Goal: Task Accomplishment & Management: Manage account settings

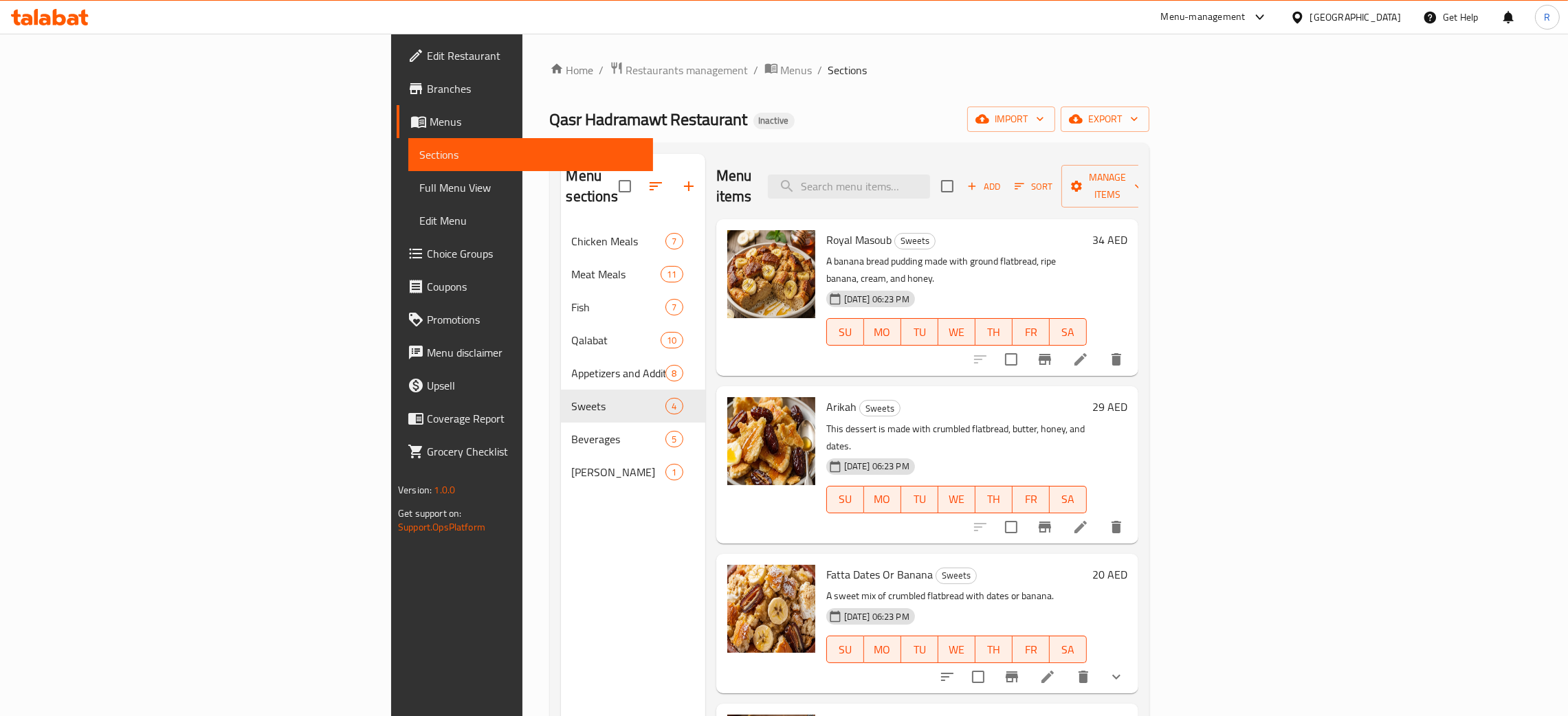
click at [1347, 14] on div "[GEOGRAPHIC_DATA]" at bounding box center [1356, 17] width 91 height 15
type input "egy"
click at [1239, 106] on div "[GEOGRAPHIC_DATA]" at bounding box center [1251, 110] width 112 height 32
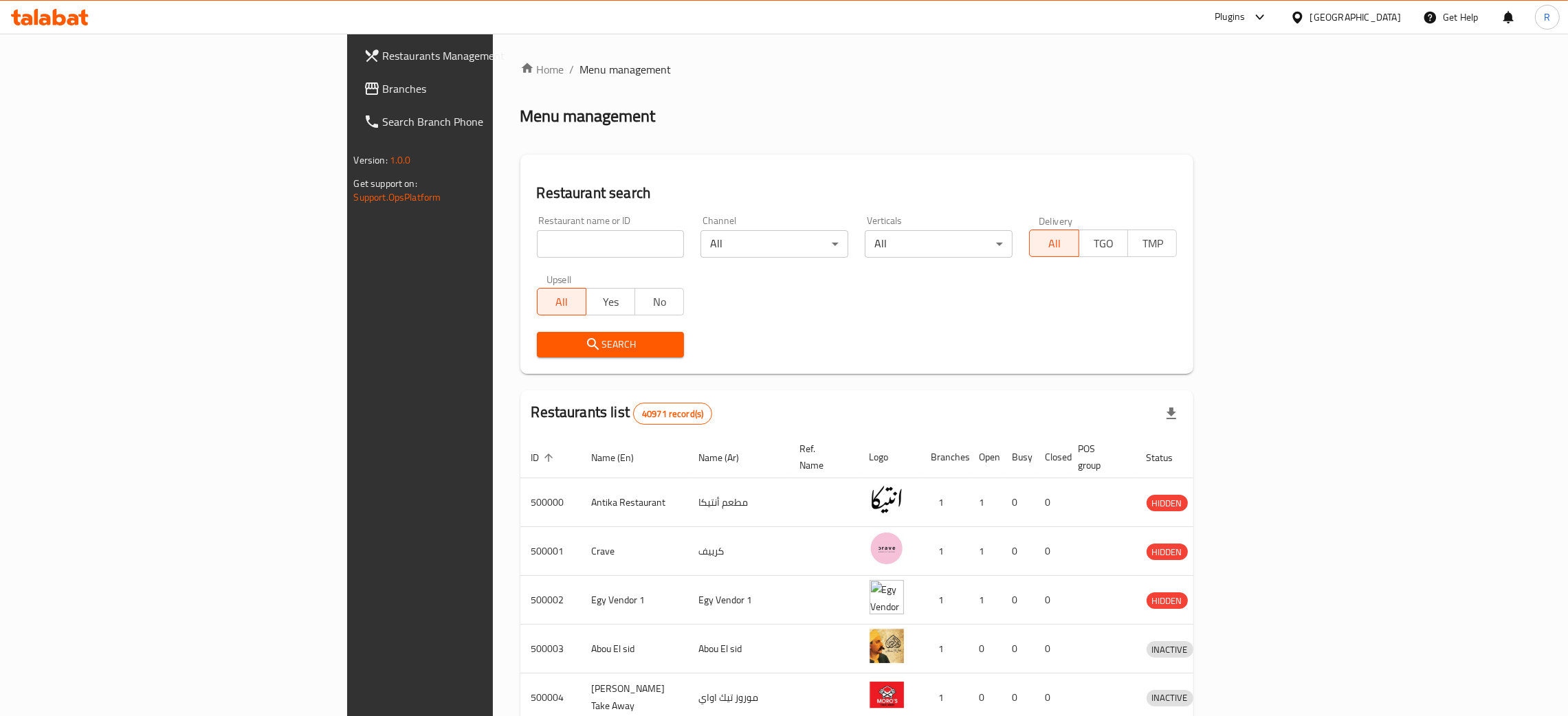
click at [383, 88] on span "Branches" at bounding box center [490, 89] width 215 height 17
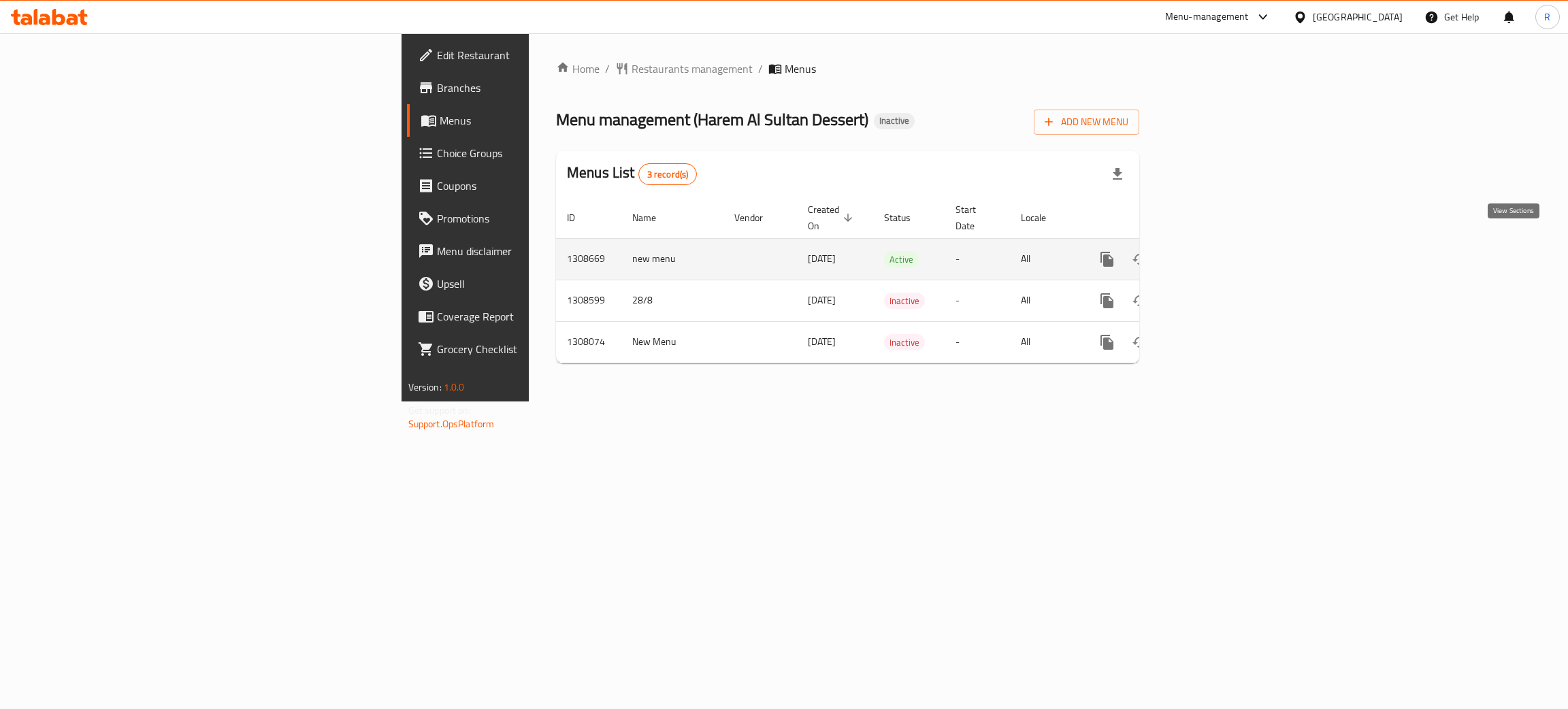
click at [1213, 251] on icon "enhanced table" at bounding box center [1205, 259] width 16 height 17
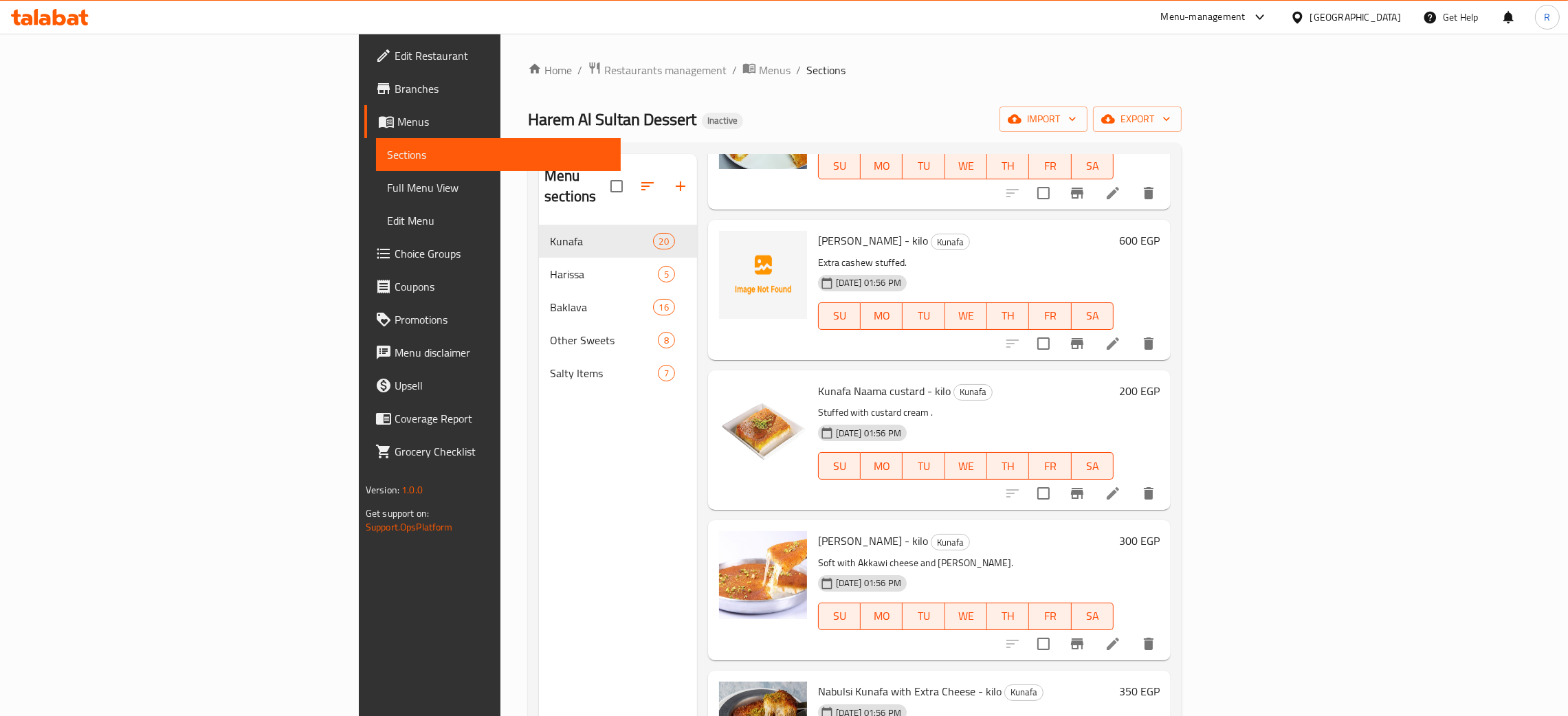
scroll to position [1856, 0]
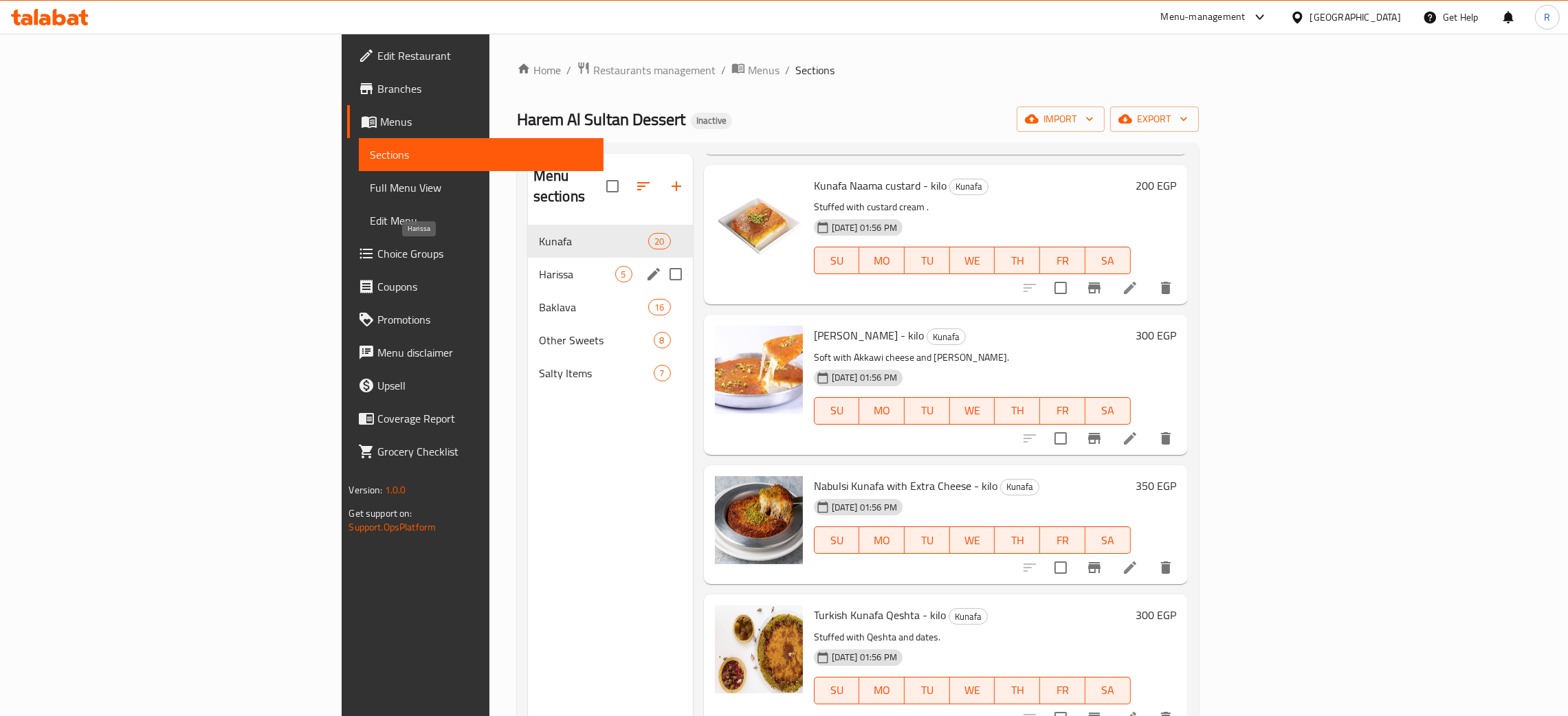
click at [539, 266] on span "Harissa" at bounding box center [577, 274] width 76 height 17
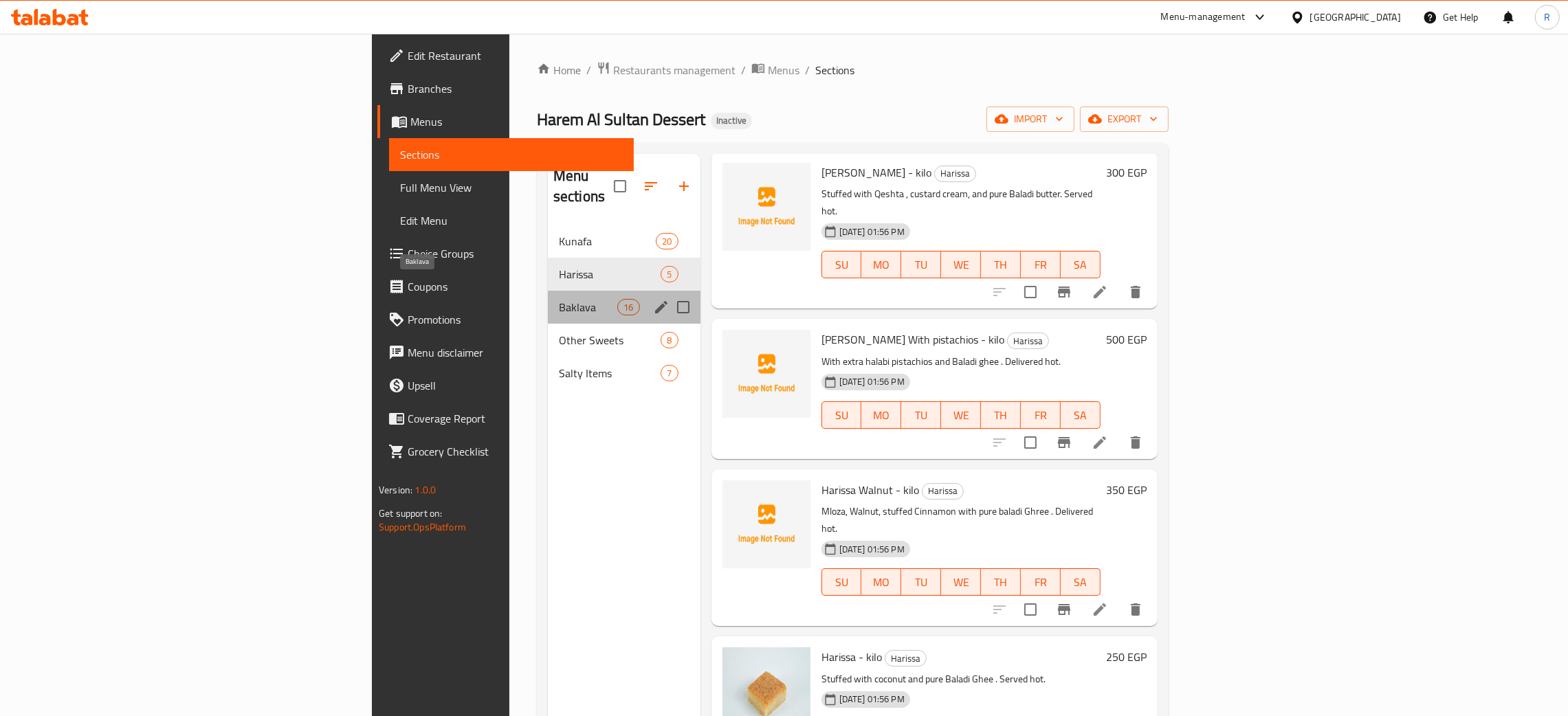
click at [559, 299] on span "Baklava" at bounding box center [588, 308] width 58 height 17
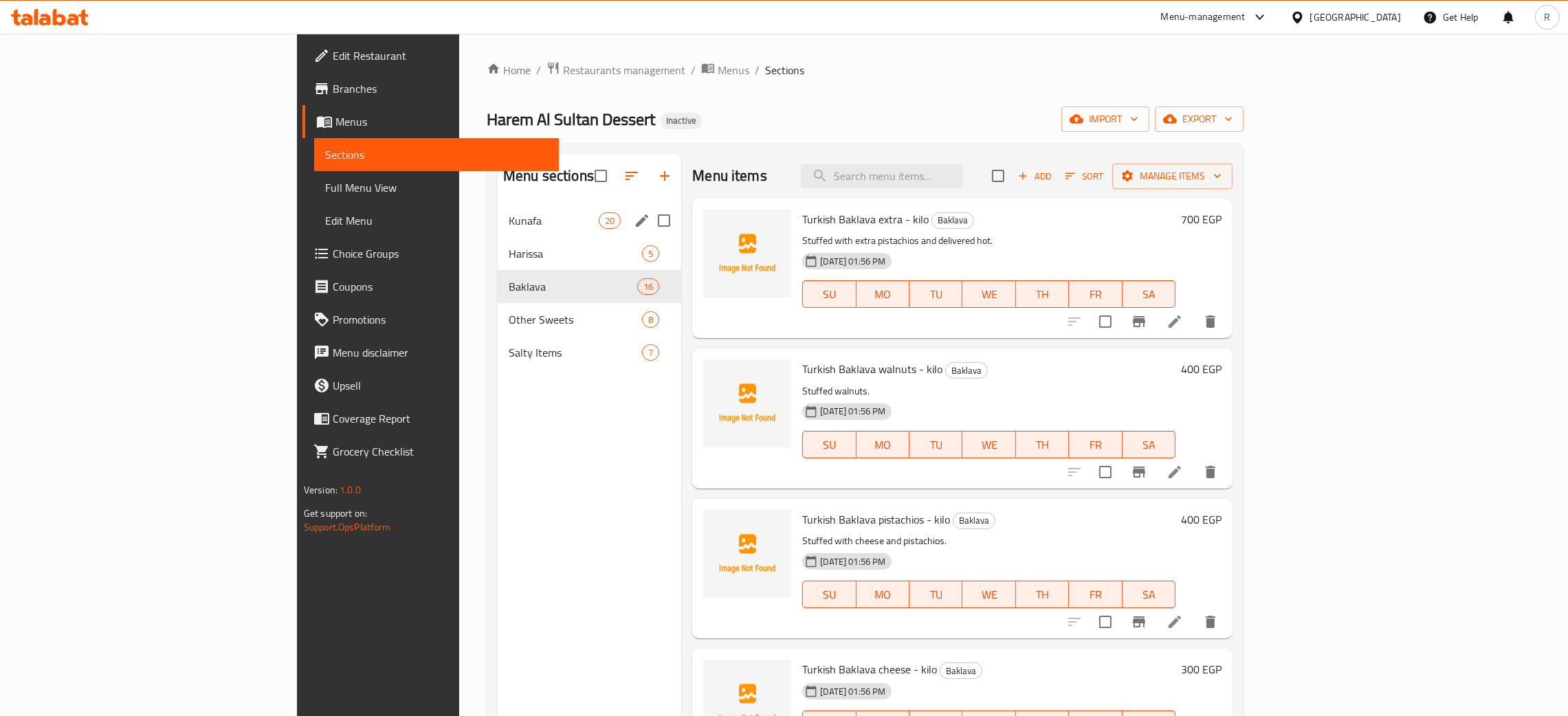
click at [509, 226] on span "Kunafa" at bounding box center [554, 221] width 90 height 17
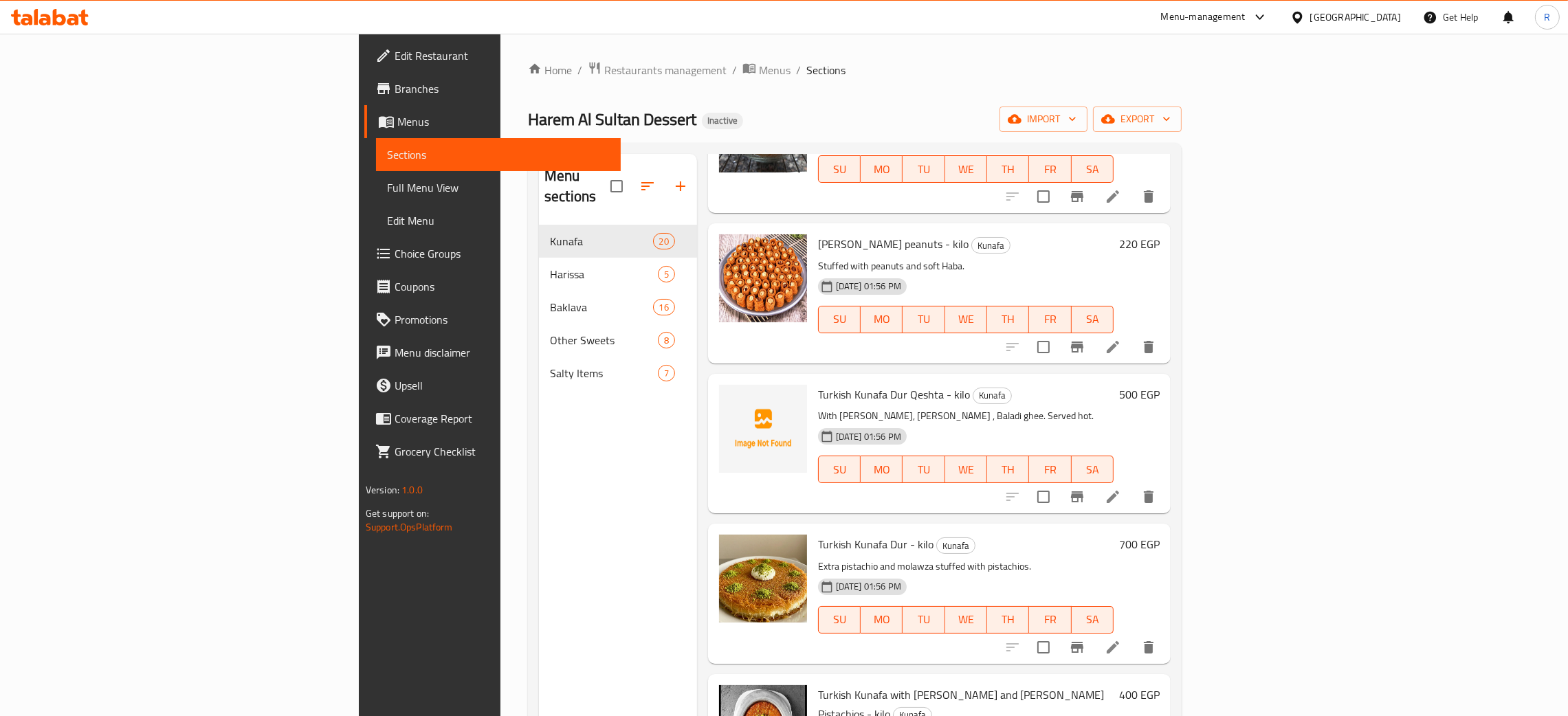
scroll to position [515, 0]
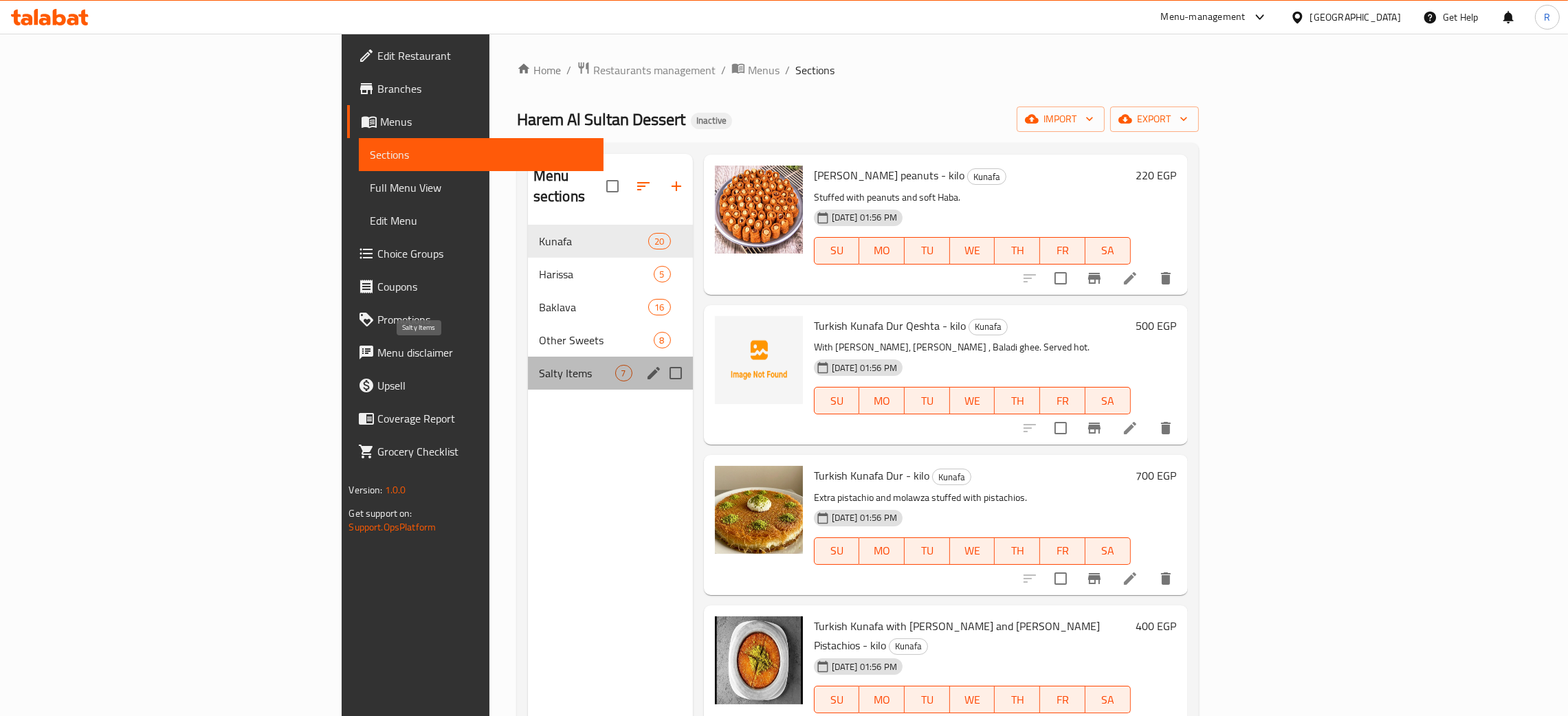
click at [539, 365] on span "Salty Items" at bounding box center [577, 374] width 76 height 17
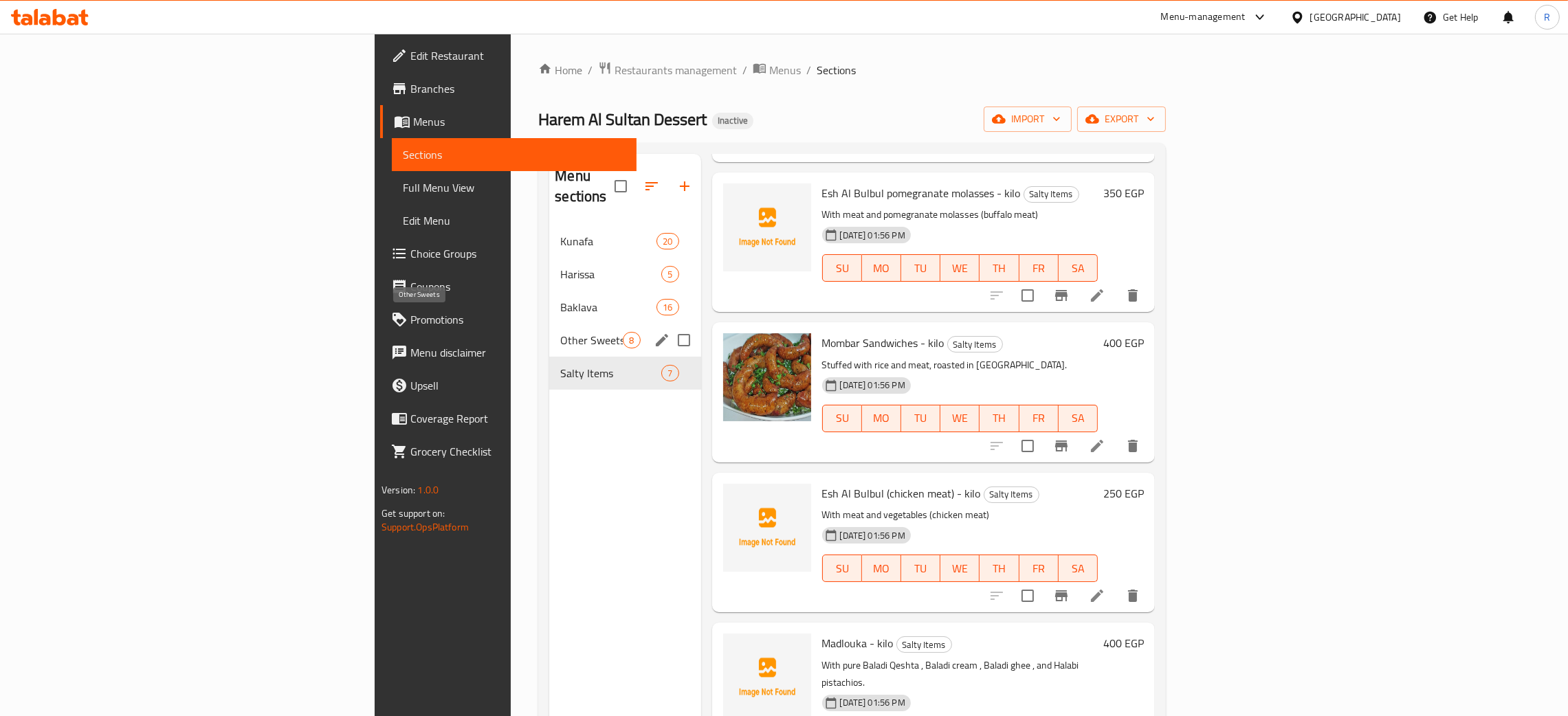
click at [560, 332] on span "Other Sweets" at bounding box center [592, 340] width 62 height 17
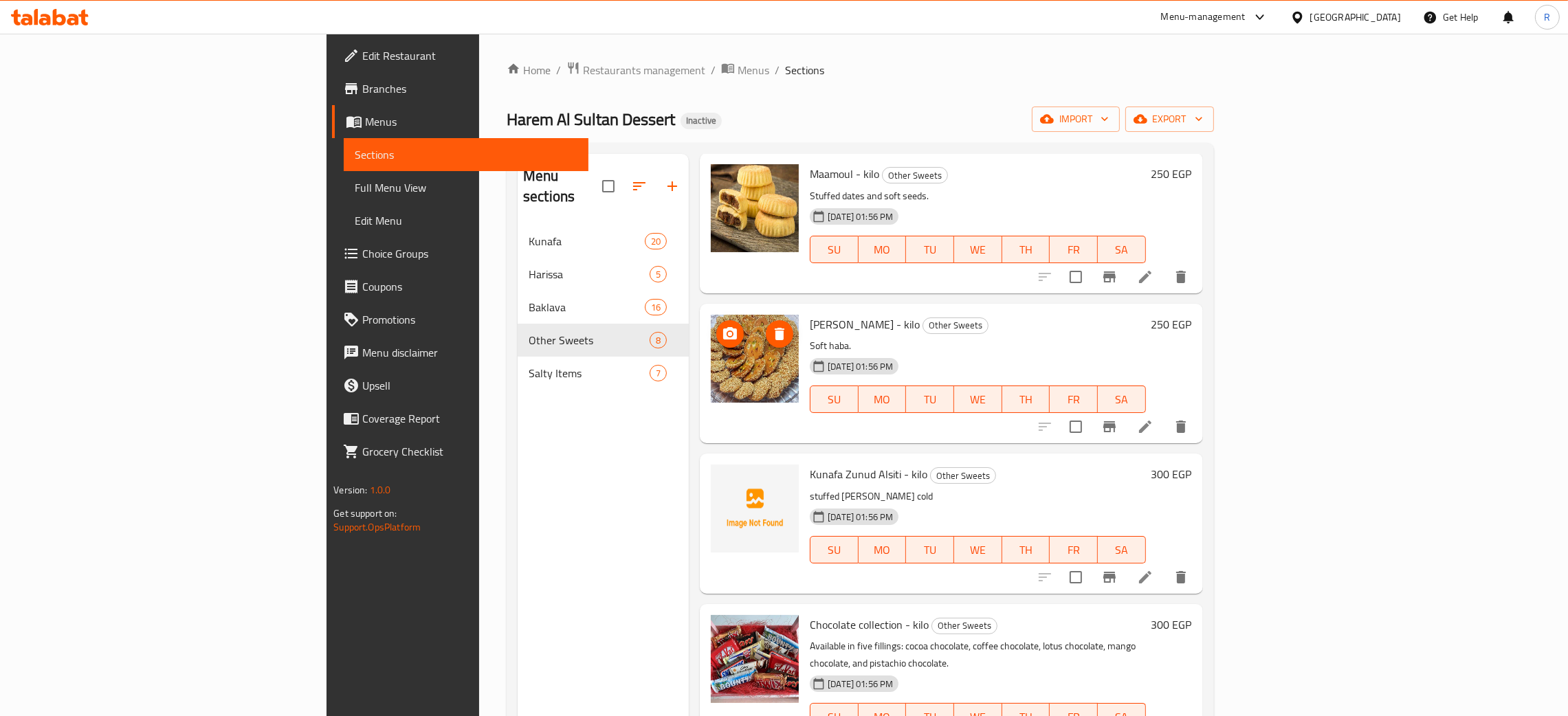
scroll to position [497, 0]
drag, startPoint x: 817, startPoint y: 449, endPoint x: 796, endPoint y: 447, distance: 21.1
click at [810, 463] on span "Kunafa Zunud Alsiti - kilo" at bounding box center [868, 473] width 117 height 21
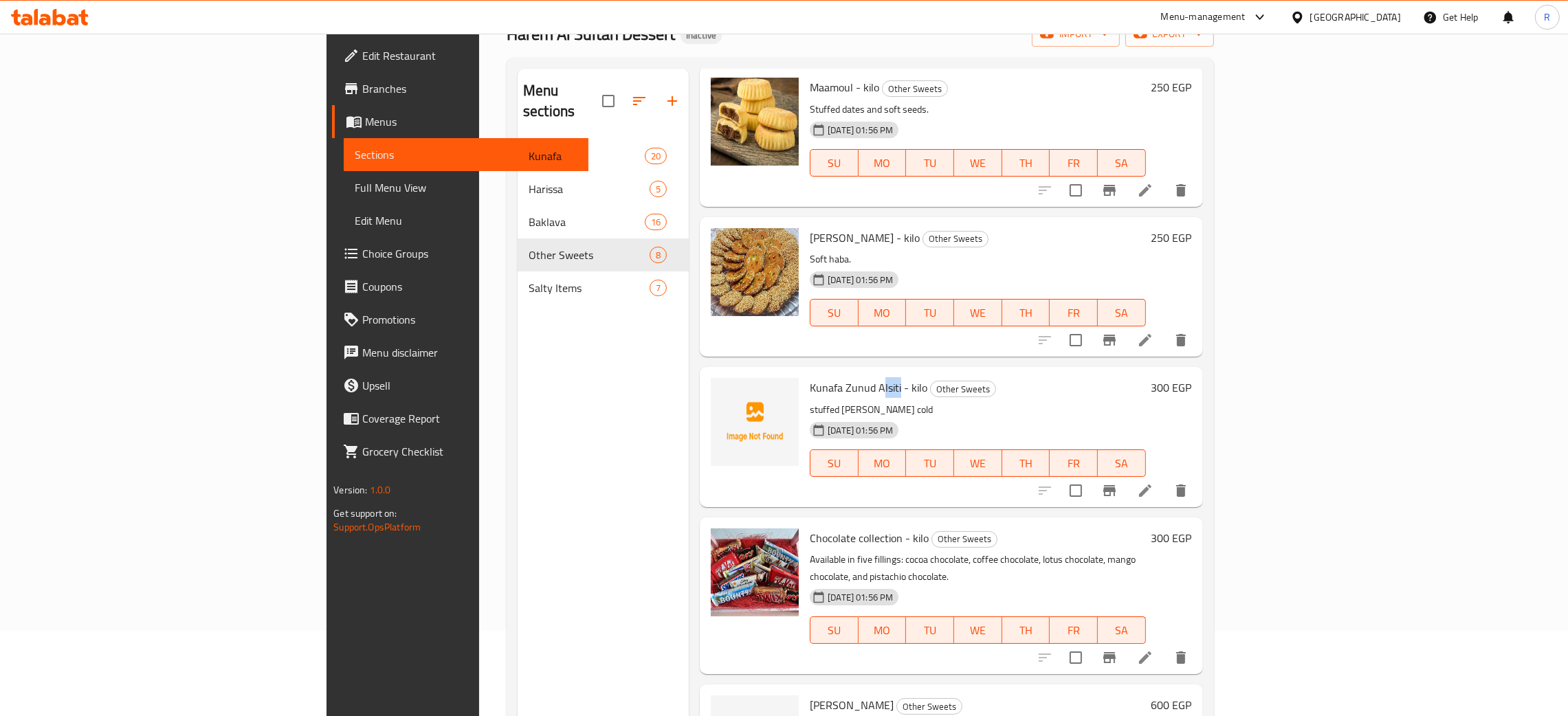
scroll to position [0, 0]
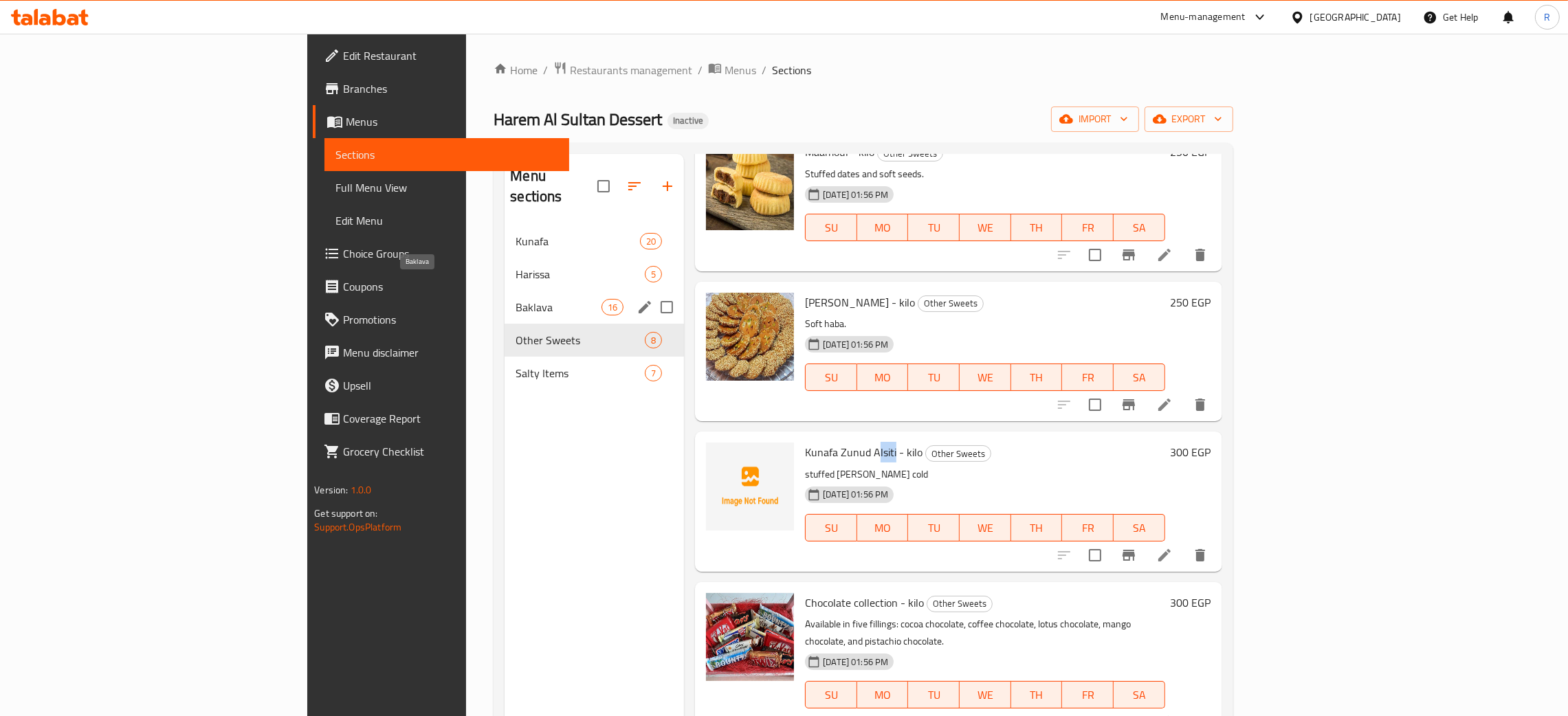
click at [515, 299] on span "Baklava" at bounding box center [558, 308] width 86 height 17
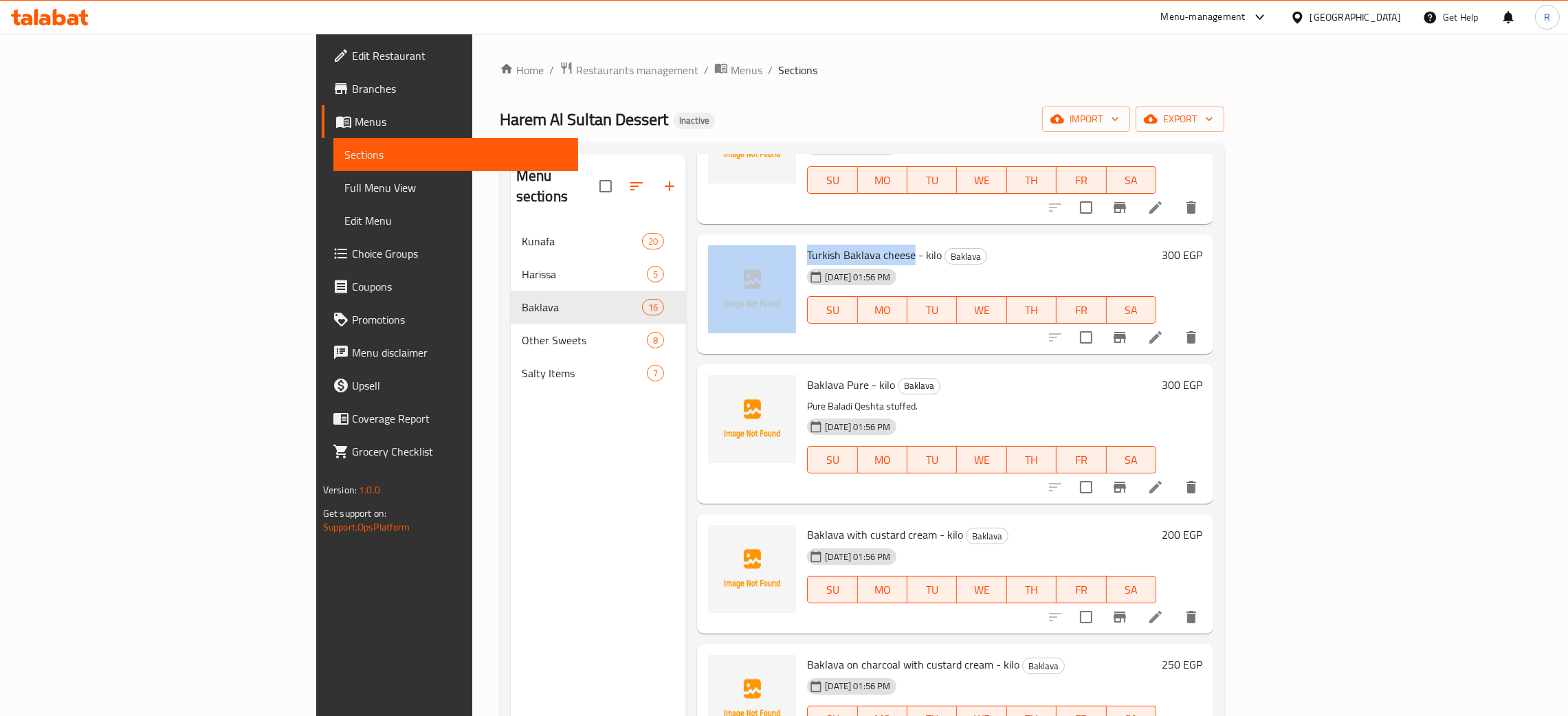
scroll to position [413, 0]
drag, startPoint x: 835, startPoint y: 175, endPoint x: 728, endPoint y: 249, distance: 130.1
click at [807, 249] on span "Turkish Baklava cheese - kilo" at bounding box center [874, 257] width 135 height 21
copy span "Turkish Baklava cheese"
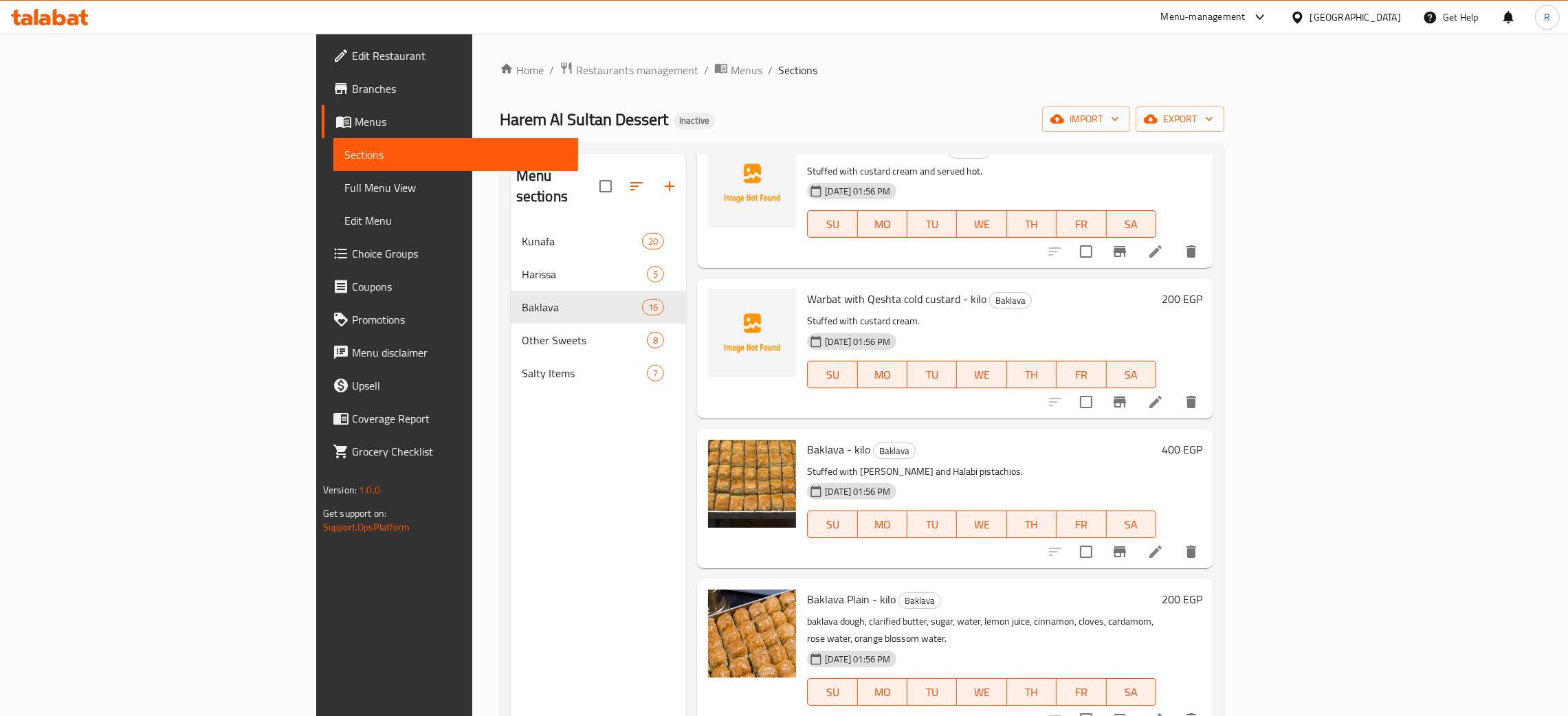
scroll to position [1245, 0]
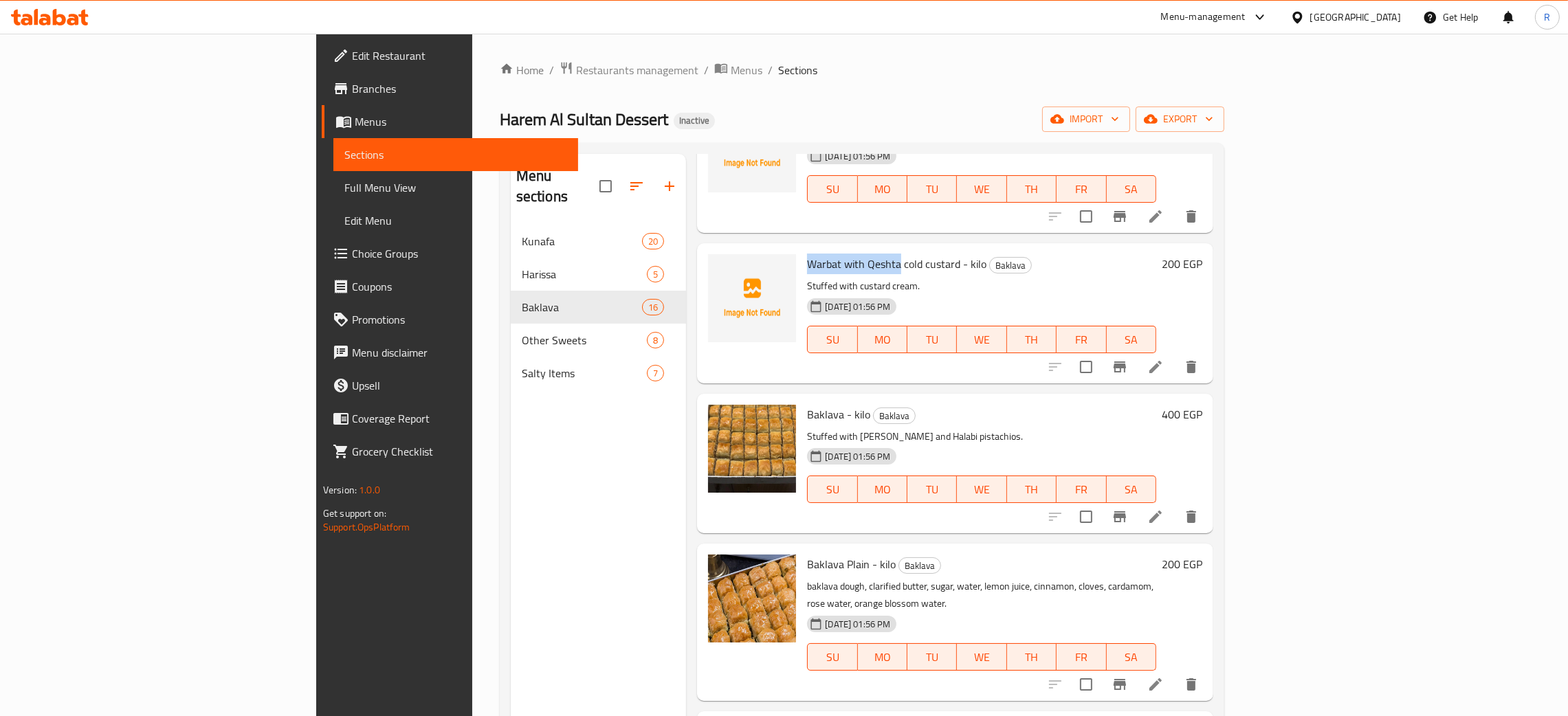
drag, startPoint x: 819, startPoint y: 265, endPoint x: 726, endPoint y: 264, distance: 93.0
click at [801, 264] on div "Warbat with Qeshta cold custard - kilo Baklava Stuffed with custard cream. 28-0…" at bounding box center [981, 313] width 360 height 128
copy span "Warbat with Qeshta"
click at [720, 275] on icon "upload picture" at bounding box center [727, 273] width 14 height 13
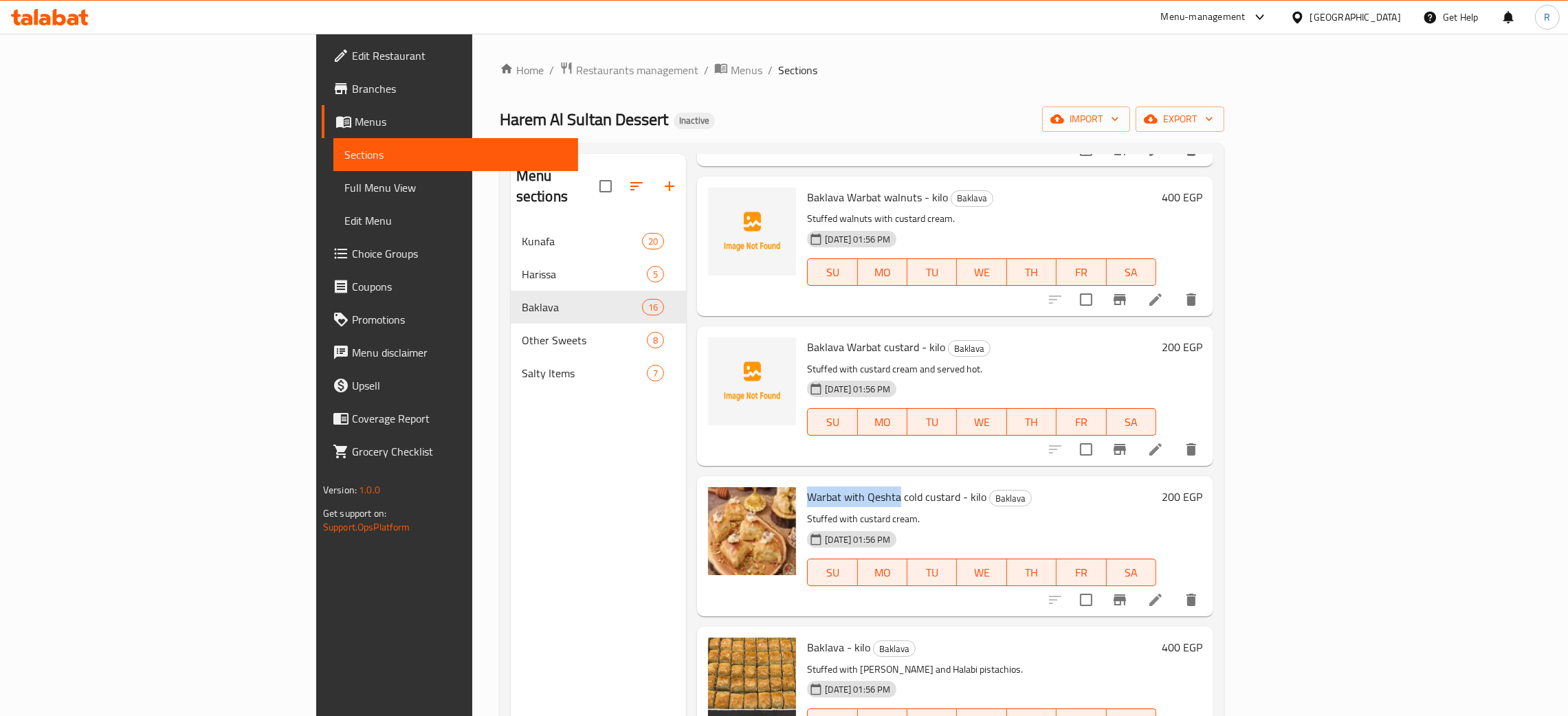
scroll to position [935, 0]
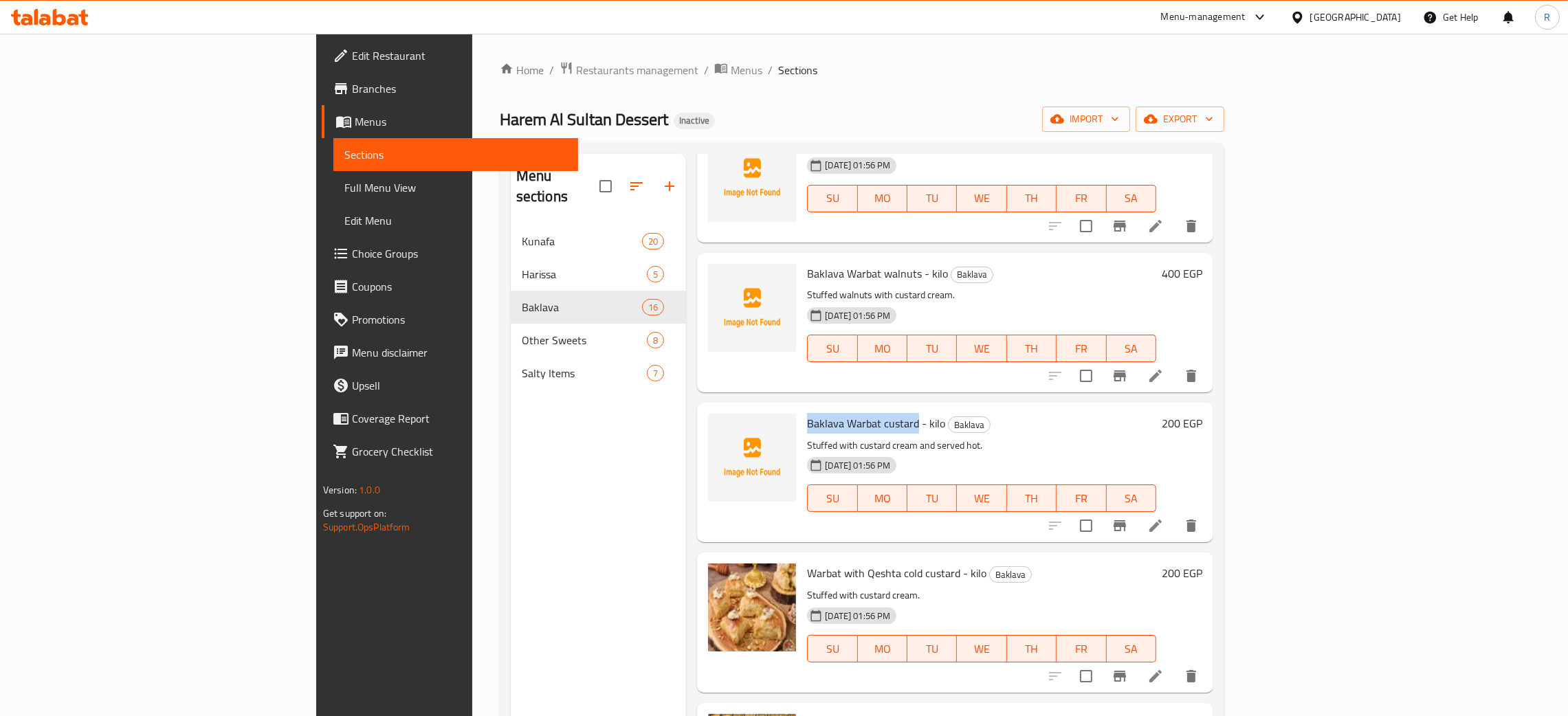
drag, startPoint x: 835, startPoint y: 424, endPoint x: 723, endPoint y: 428, distance: 112.1
click at [801, 428] on div "Baklava Warbat custard - kilo Baklava Stuffed with custard cream and served hot…" at bounding box center [981, 472] width 360 height 128
copy span "Baklava Warbat custard"
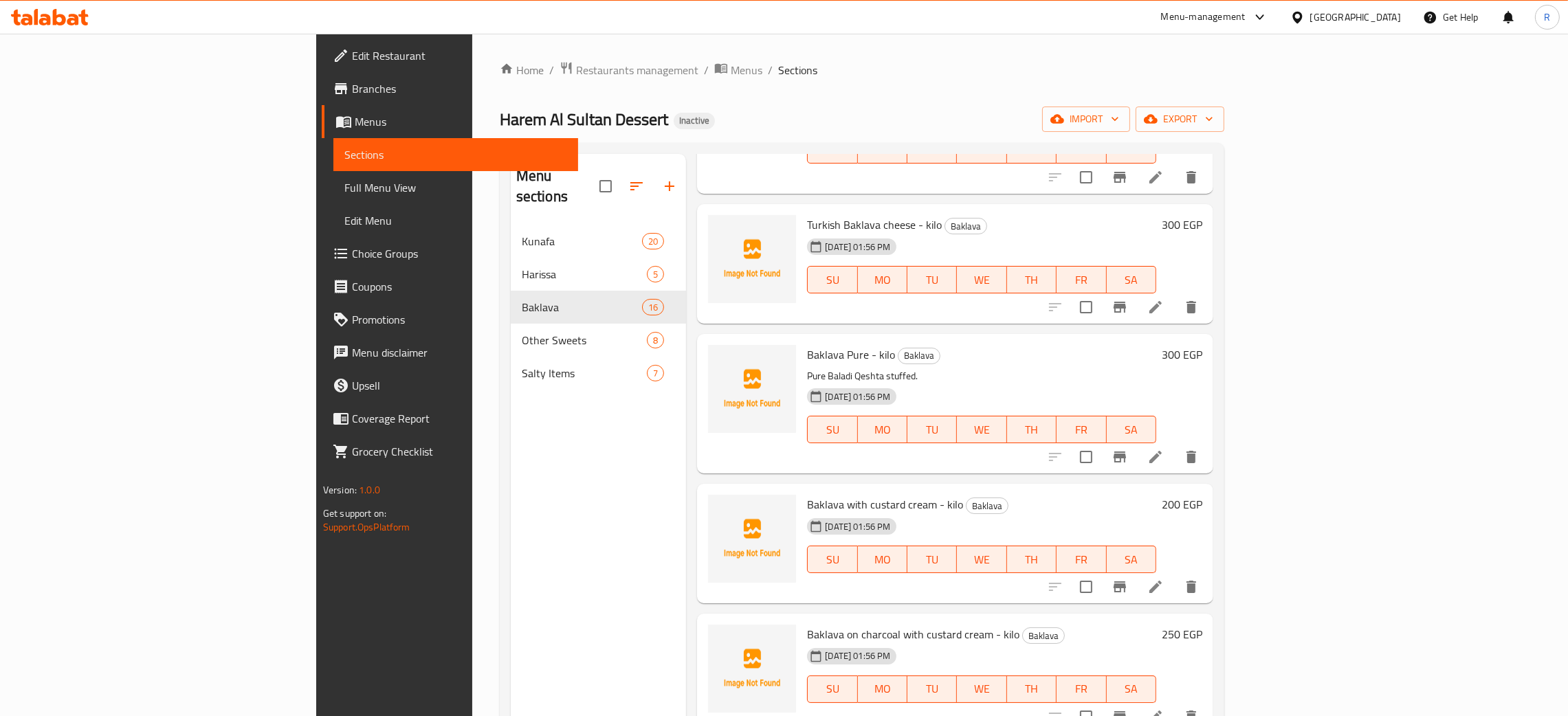
scroll to position [421, 0]
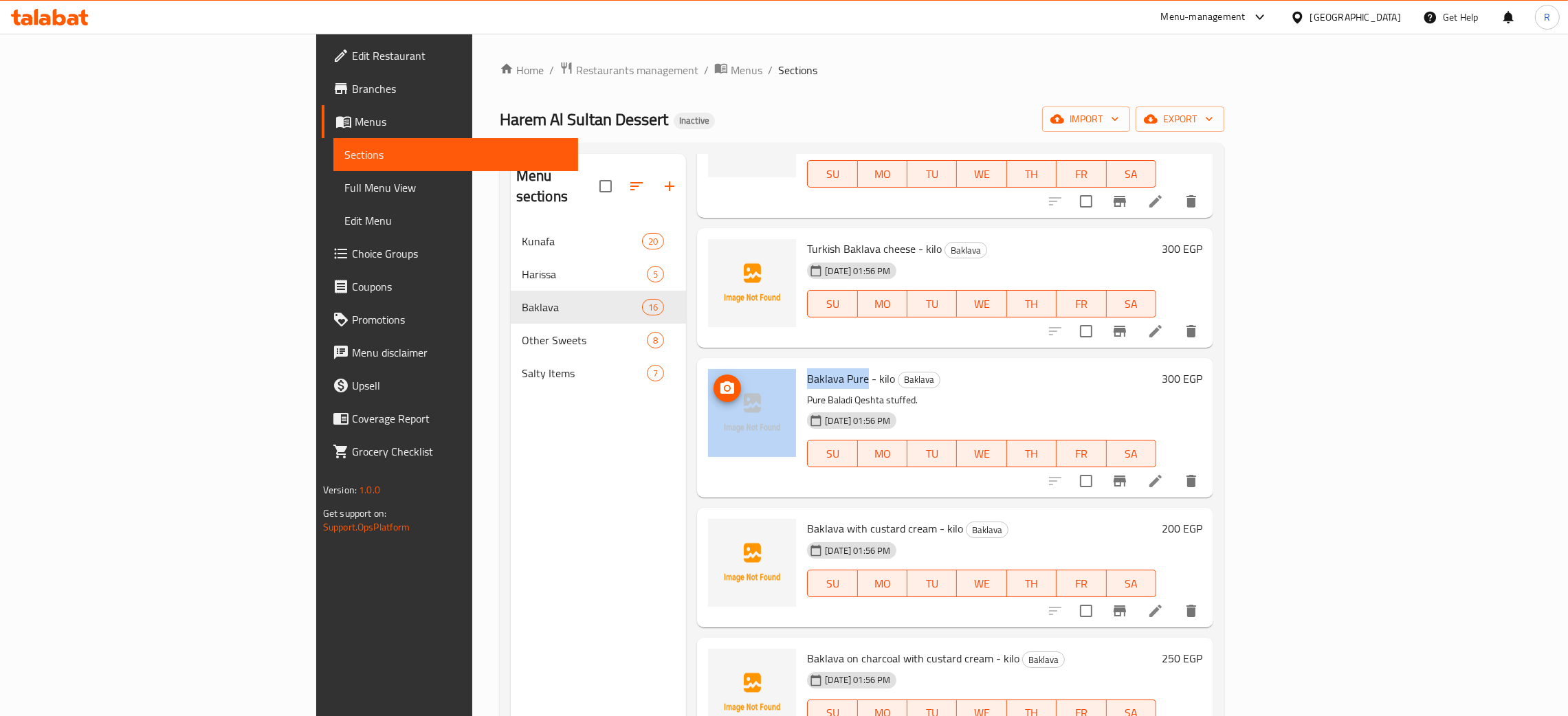
drag, startPoint x: 785, startPoint y: 378, endPoint x: 717, endPoint y: 374, distance: 68.1
click at [703, 376] on div "Baklava Pure - kilo Baklava Pure Baladi Qeshta stuffed. 28-08-2025 01:56 PM SU …" at bounding box center [956, 428] width 506 height 128
copy div "Baklava Pure"
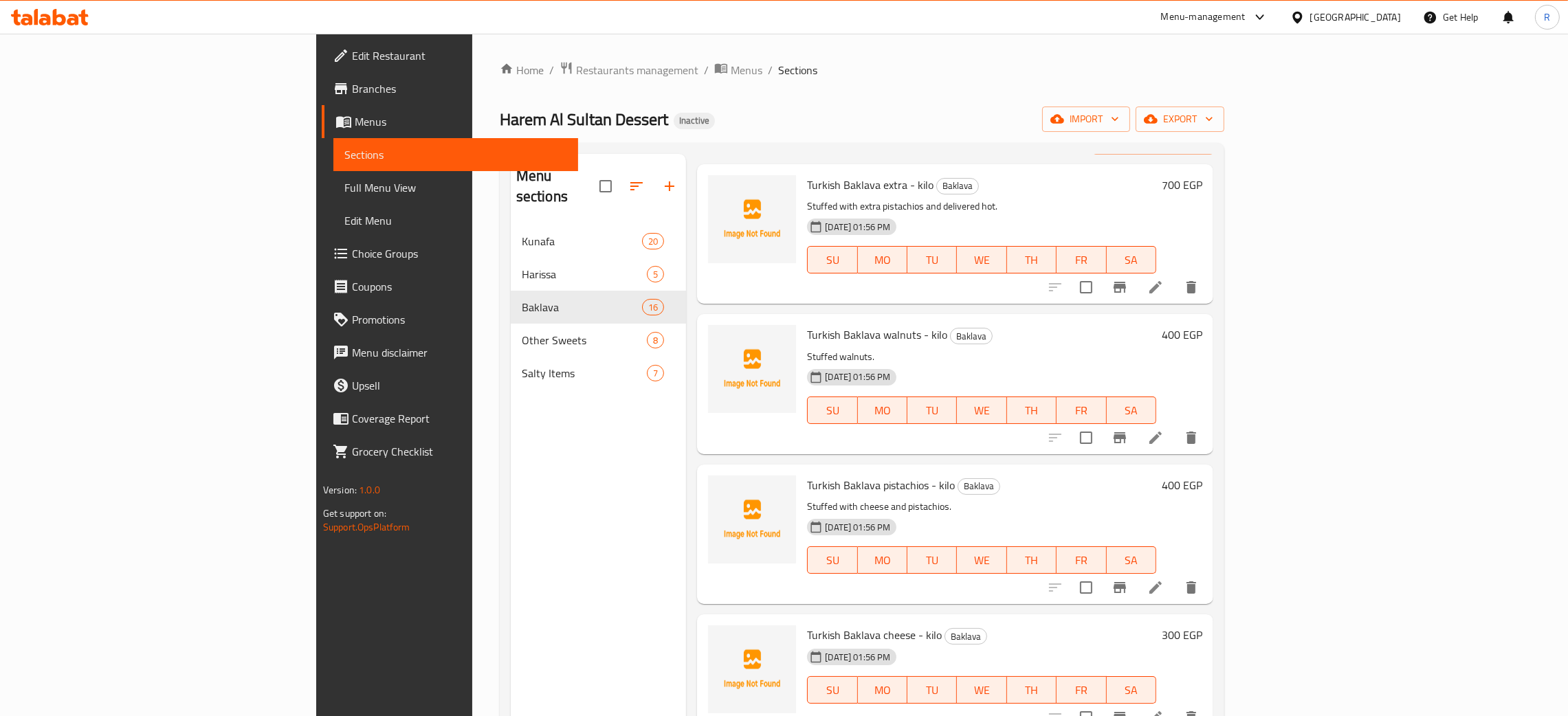
scroll to position [0, 0]
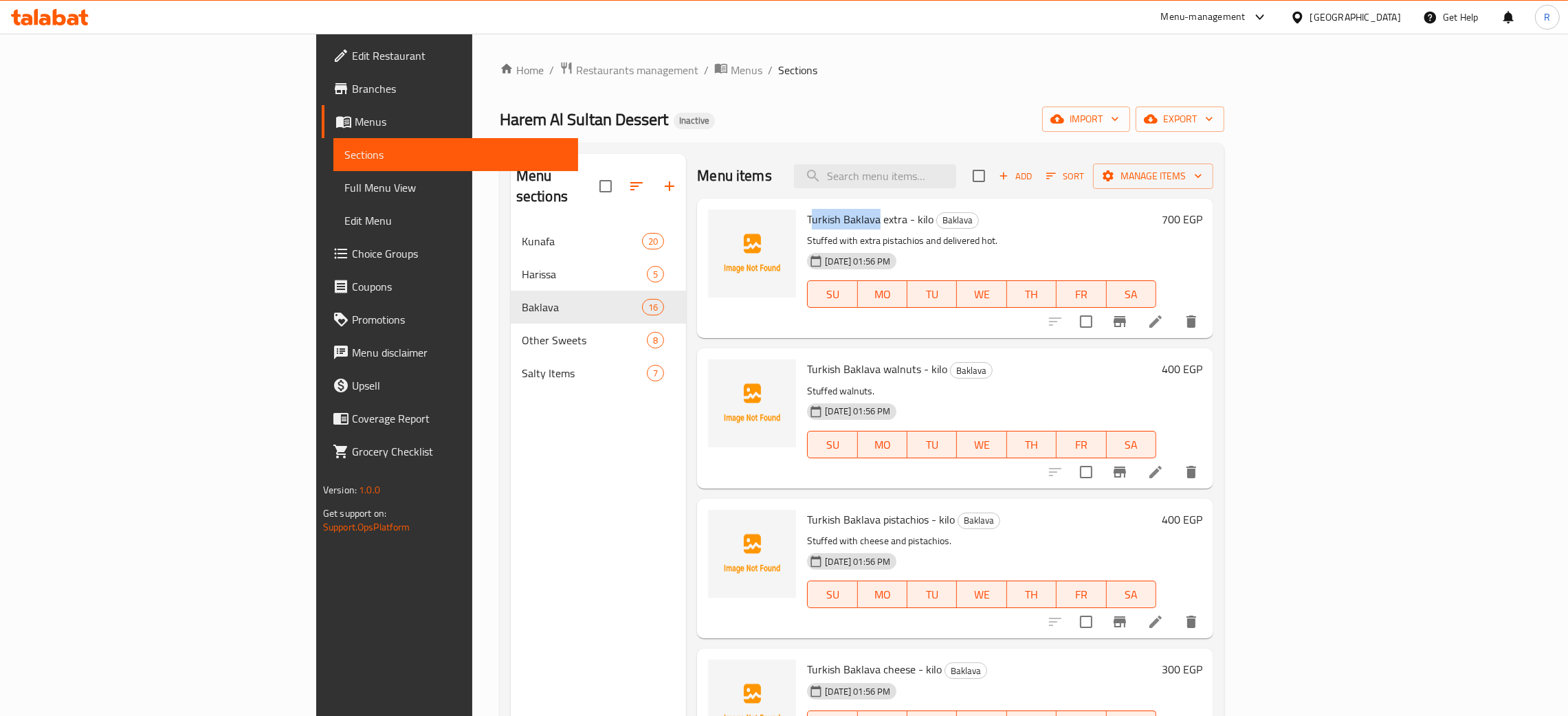
drag, startPoint x: 799, startPoint y: 221, endPoint x: 731, endPoint y: 222, distance: 68.0
click at [807, 222] on span "Turkish Baklava extra - kilo" at bounding box center [870, 219] width 126 height 21
click at [807, 217] on span "Turkish Baklava extra - kilo" at bounding box center [870, 219] width 126 height 21
drag, startPoint x: 799, startPoint y: 222, endPoint x: 706, endPoint y: 226, distance: 93.1
click at [706, 226] on div "Turkish Baklava extra - kilo Baklava Stuffed with extra pistachios and delivere…" at bounding box center [956, 268] width 506 height 128
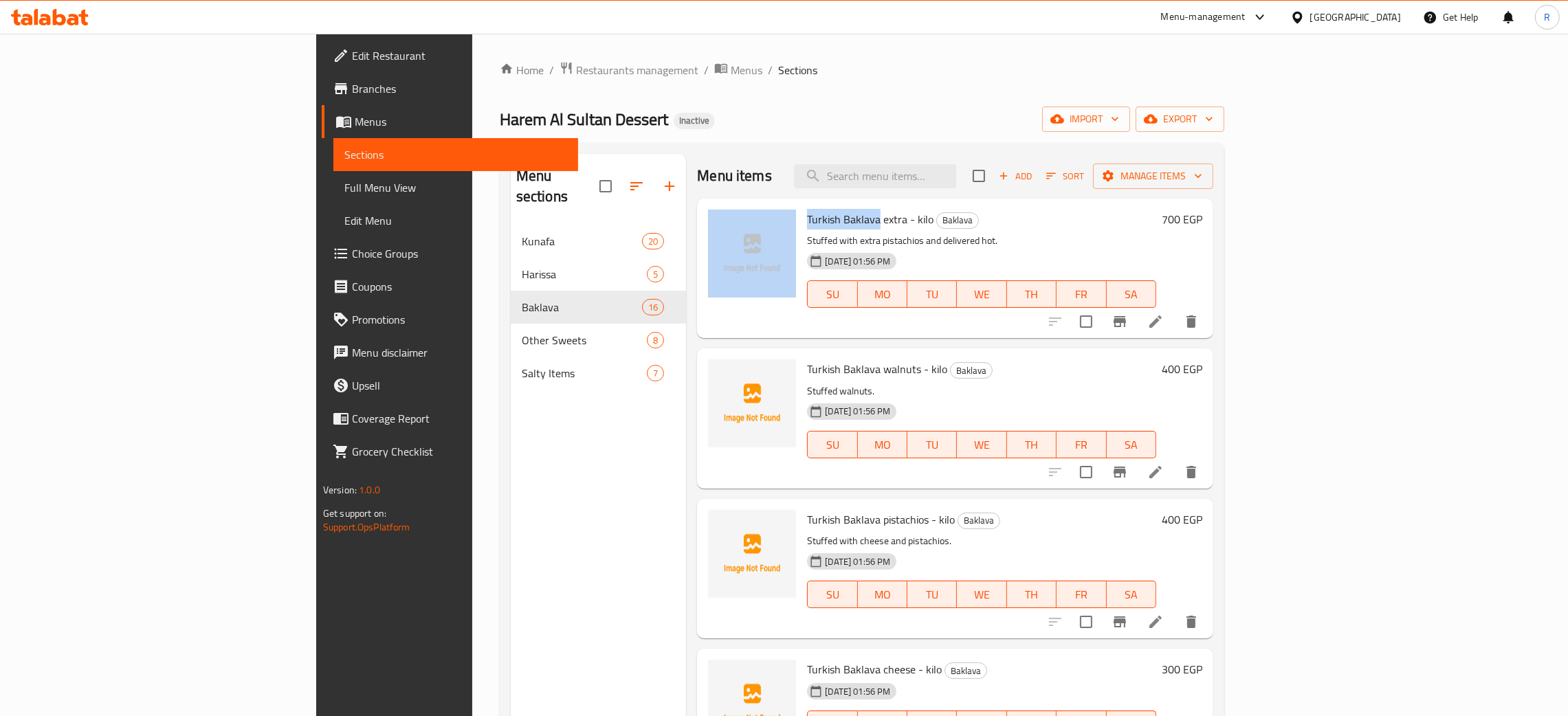
copy div "Turkish Baklava"
click at [725, 229] on circle "upload picture" at bounding box center [727, 229] width 4 height 4
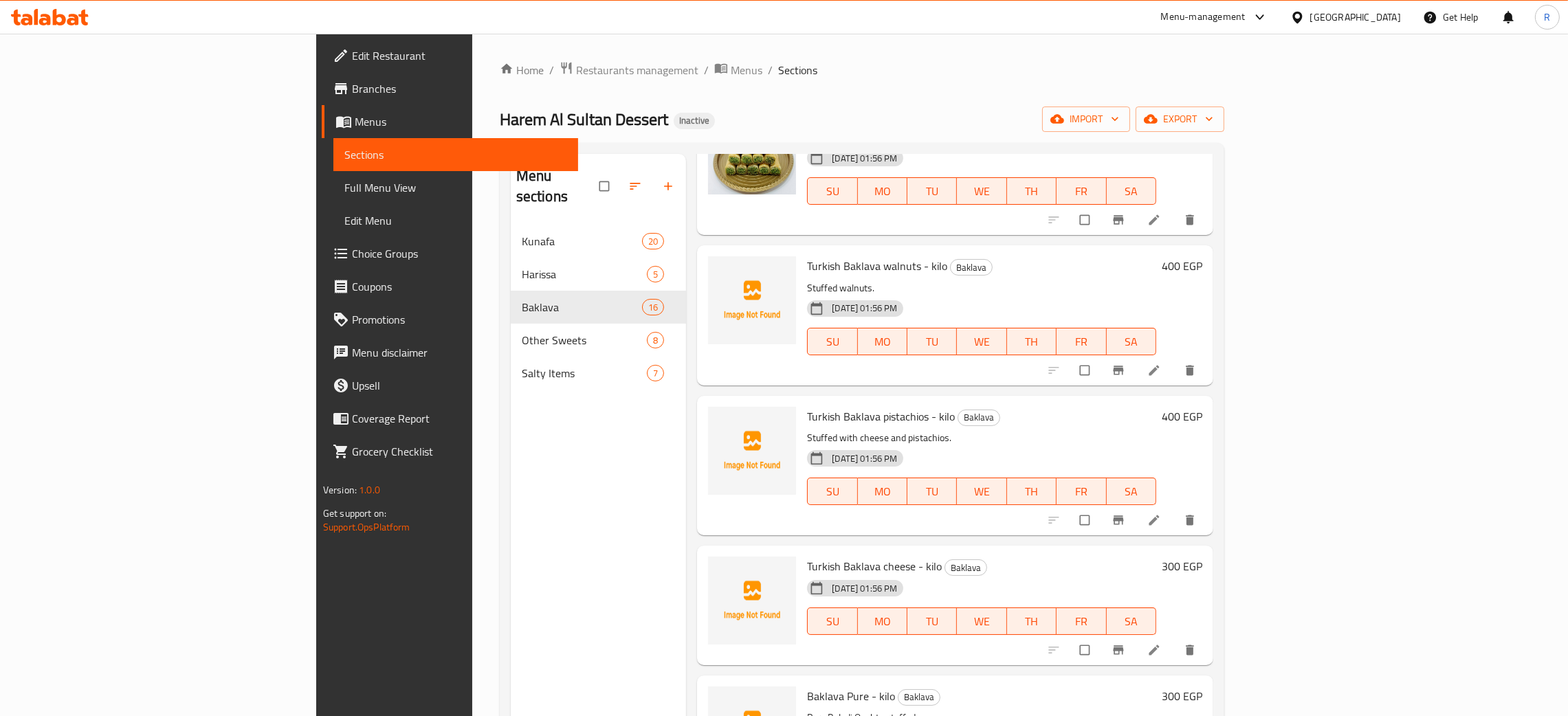
scroll to position [206, 0]
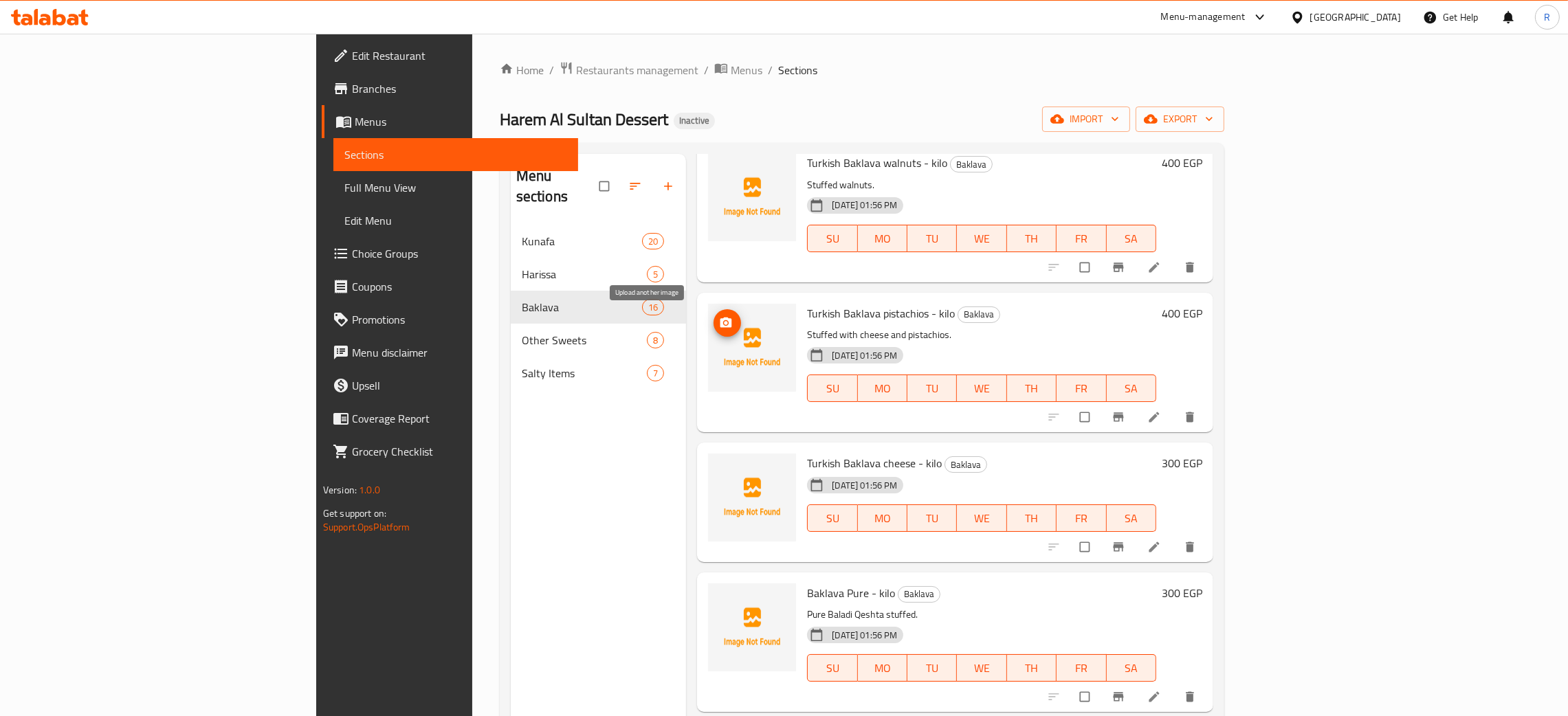
click at [714, 312] on button "upload picture" at bounding box center [728, 323] width 28 height 28
click at [720, 327] on icon "upload picture" at bounding box center [726, 322] width 12 height 10
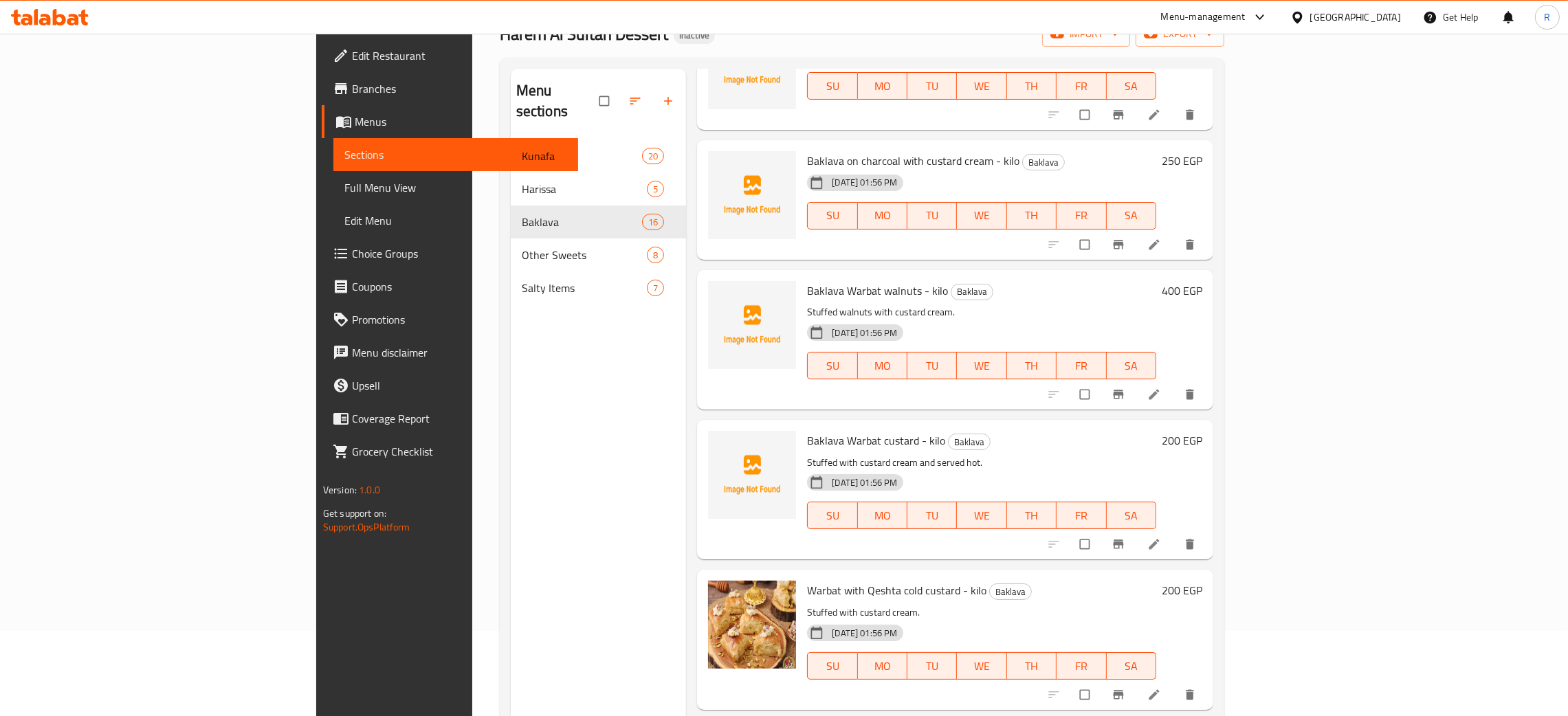
scroll to position [0, 0]
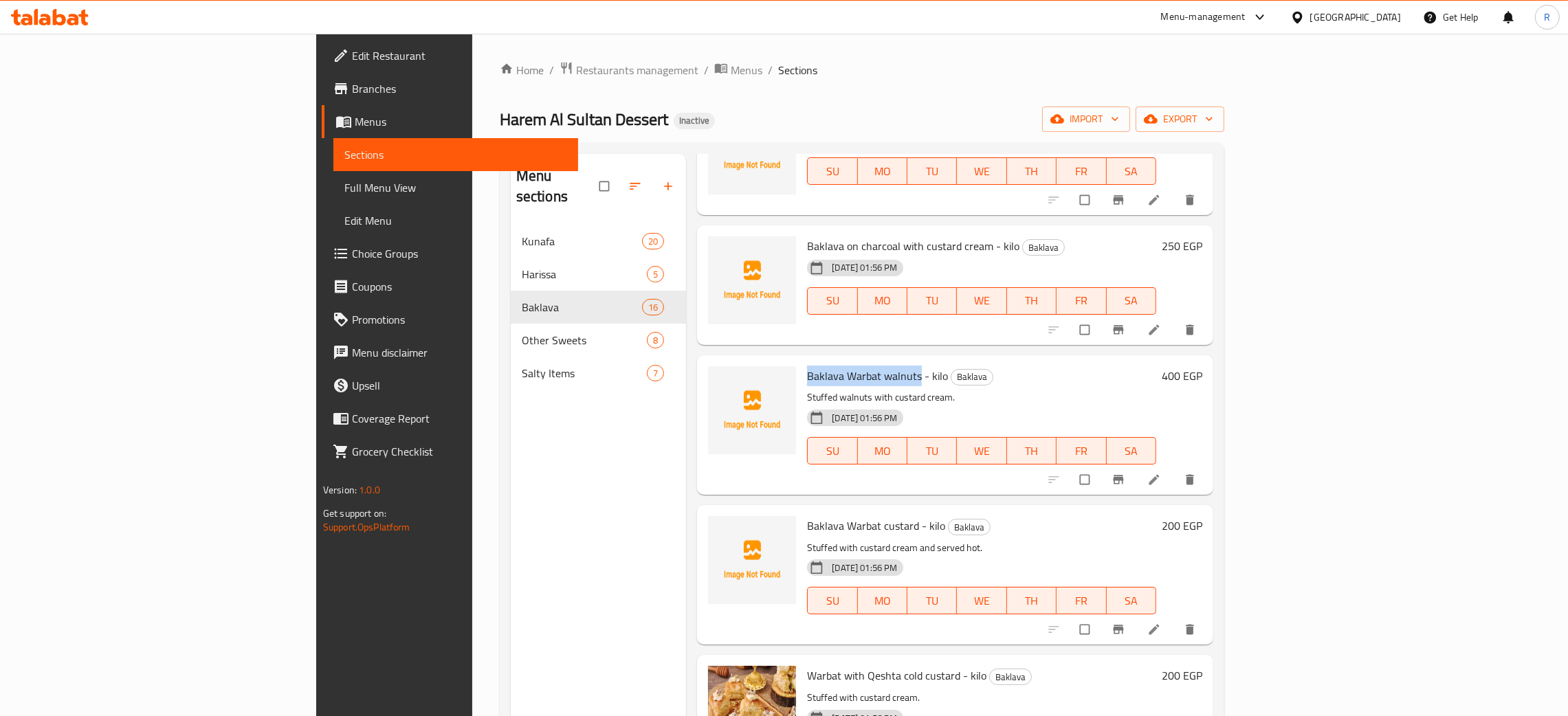
drag, startPoint x: 839, startPoint y: 376, endPoint x: 725, endPoint y: 381, distance: 114.1
click at [801, 381] on div "Baklava Warbat walnuts - kilo Baklava Stuffed walnuts with custard cream. 28-08…" at bounding box center [981, 425] width 360 height 128
copy span "Baklava Warbat walnuts"
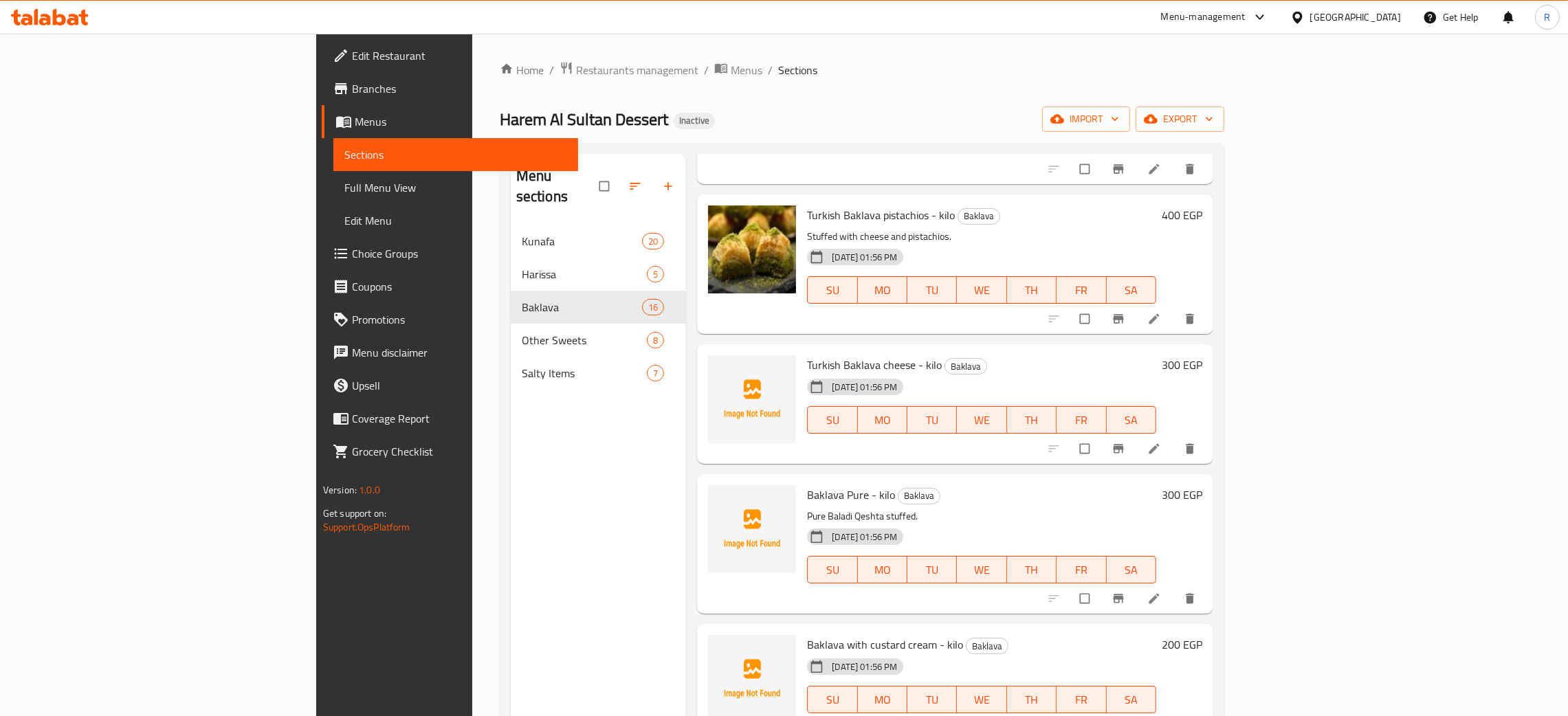
scroll to position [308, 0]
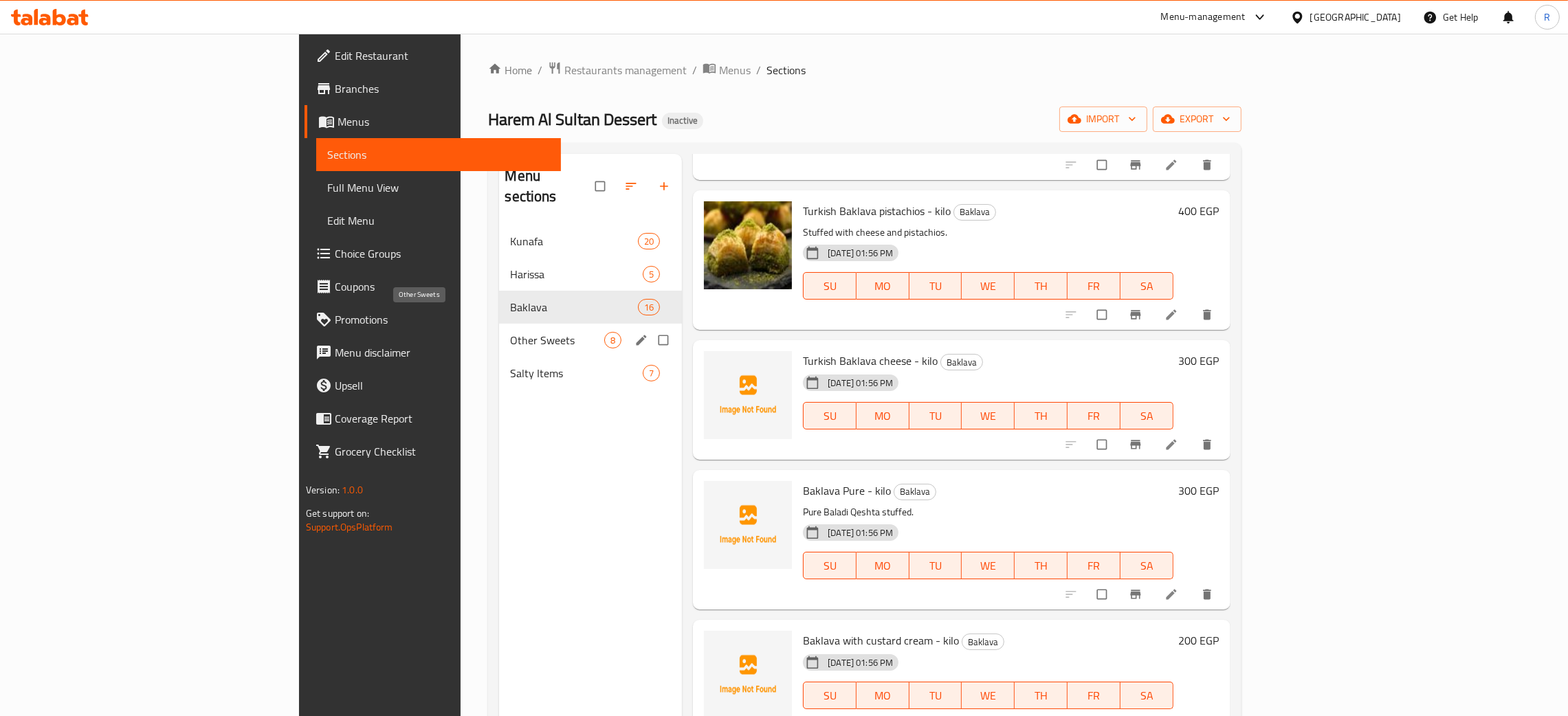
click at [510, 332] on span "Other Sweets" at bounding box center [557, 340] width 94 height 17
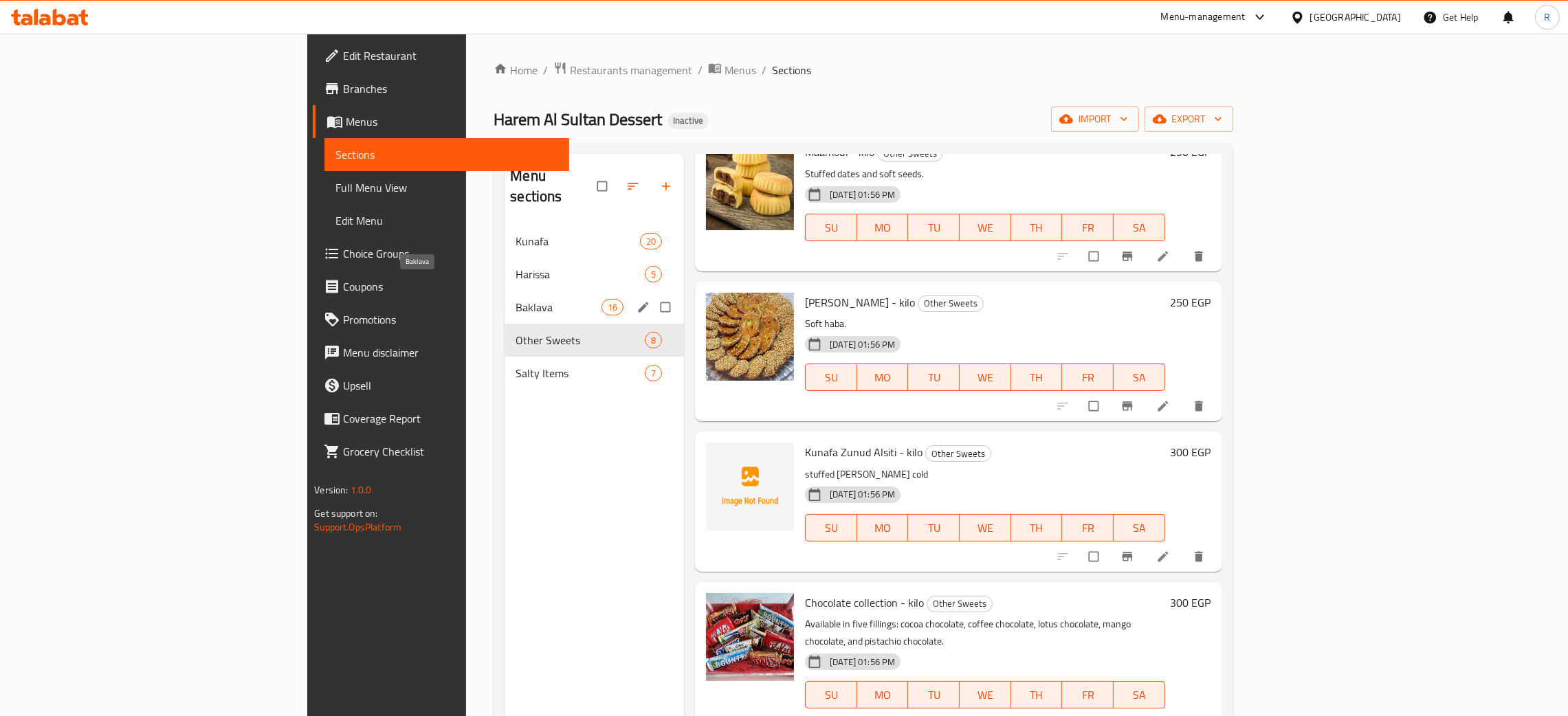
click at [515, 299] on span "Baklava" at bounding box center [558, 308] width 86 height 17
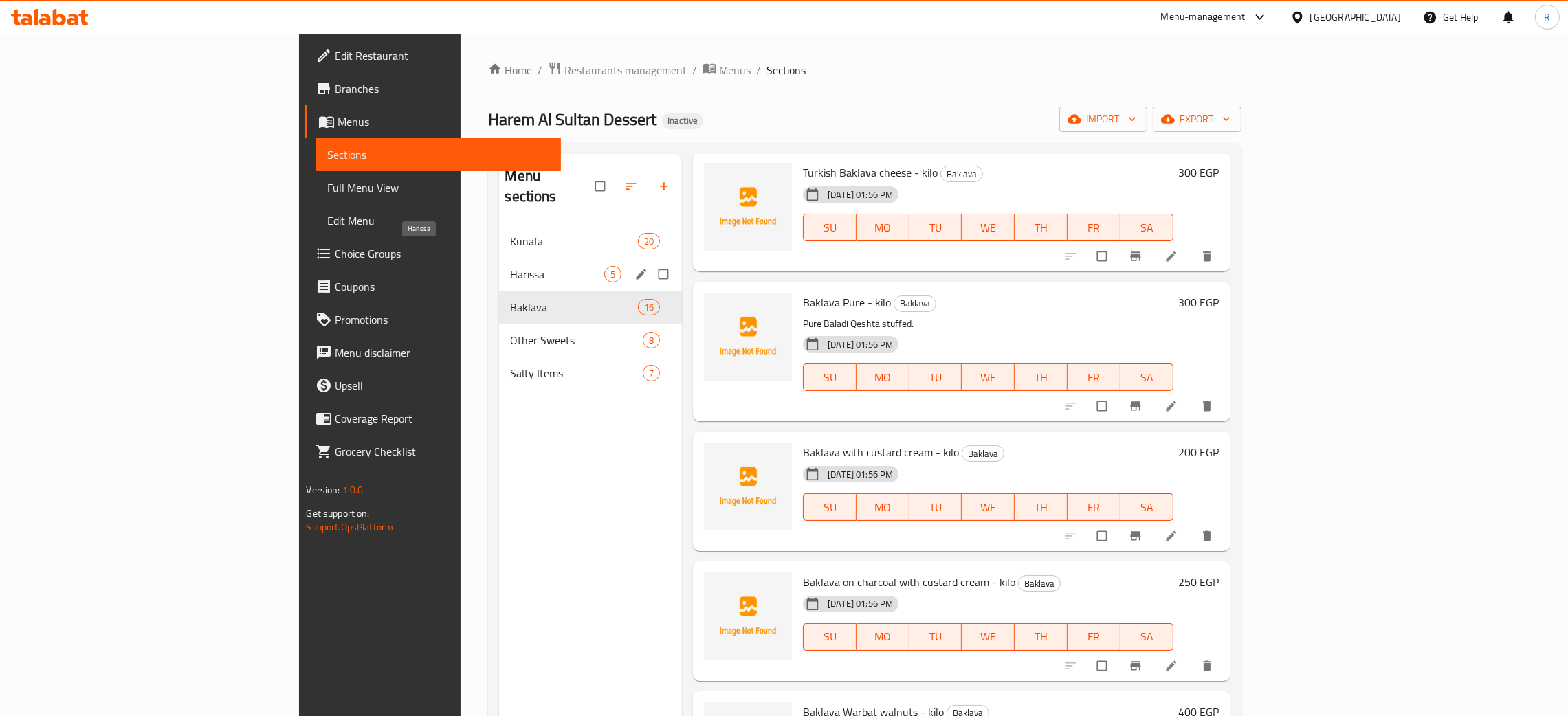
click at [510, 266] on span "Harissa" at bounding box center [557, 274] width 94 height 17
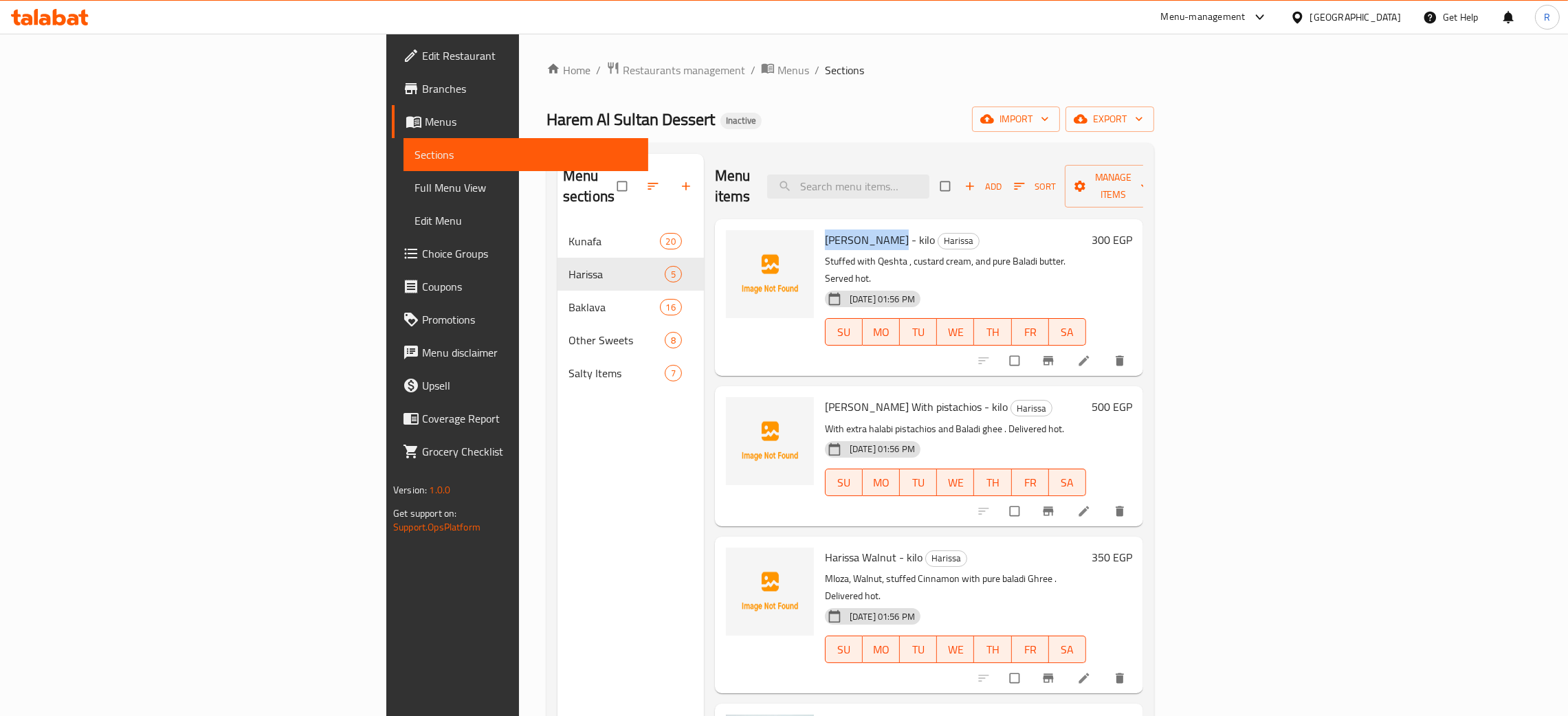
drag, startPoint x: 794, startPoint y: 218, endPoint x: 728, endPoint y: 217, distance: 66.0
click at [825, 230] on span "Harissa Qeshta - kilo" at bounding box center [880, 240] width 110 height 21
drag, startPoint x: 798, startPoint y: 222, endPoint x: 728, endPoint y: 217, distance: 70.2
click at [825, 230] on span "Harissa Qeshta - kilo" at bounding box center [880, 240] width 110 height 21
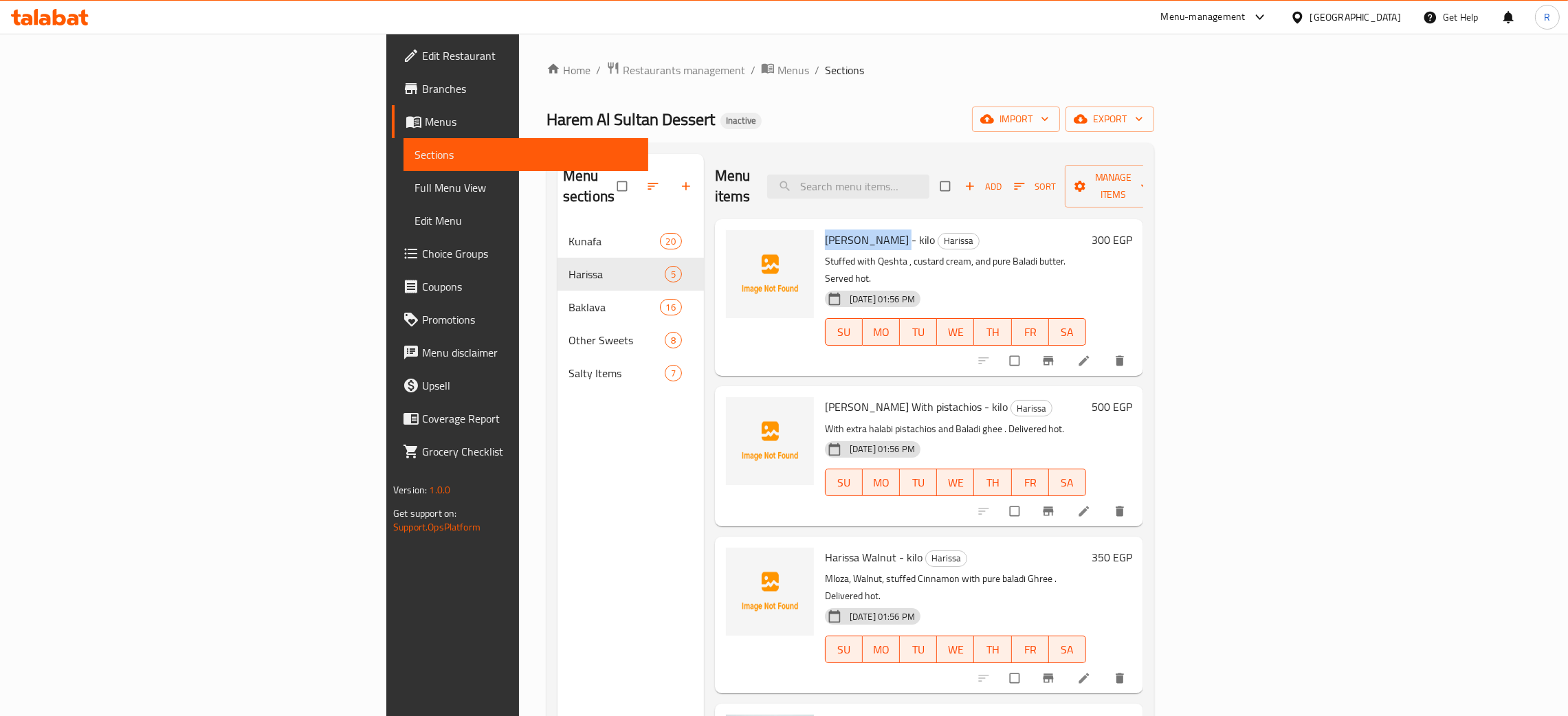
copy span "Harissa Qeshta"
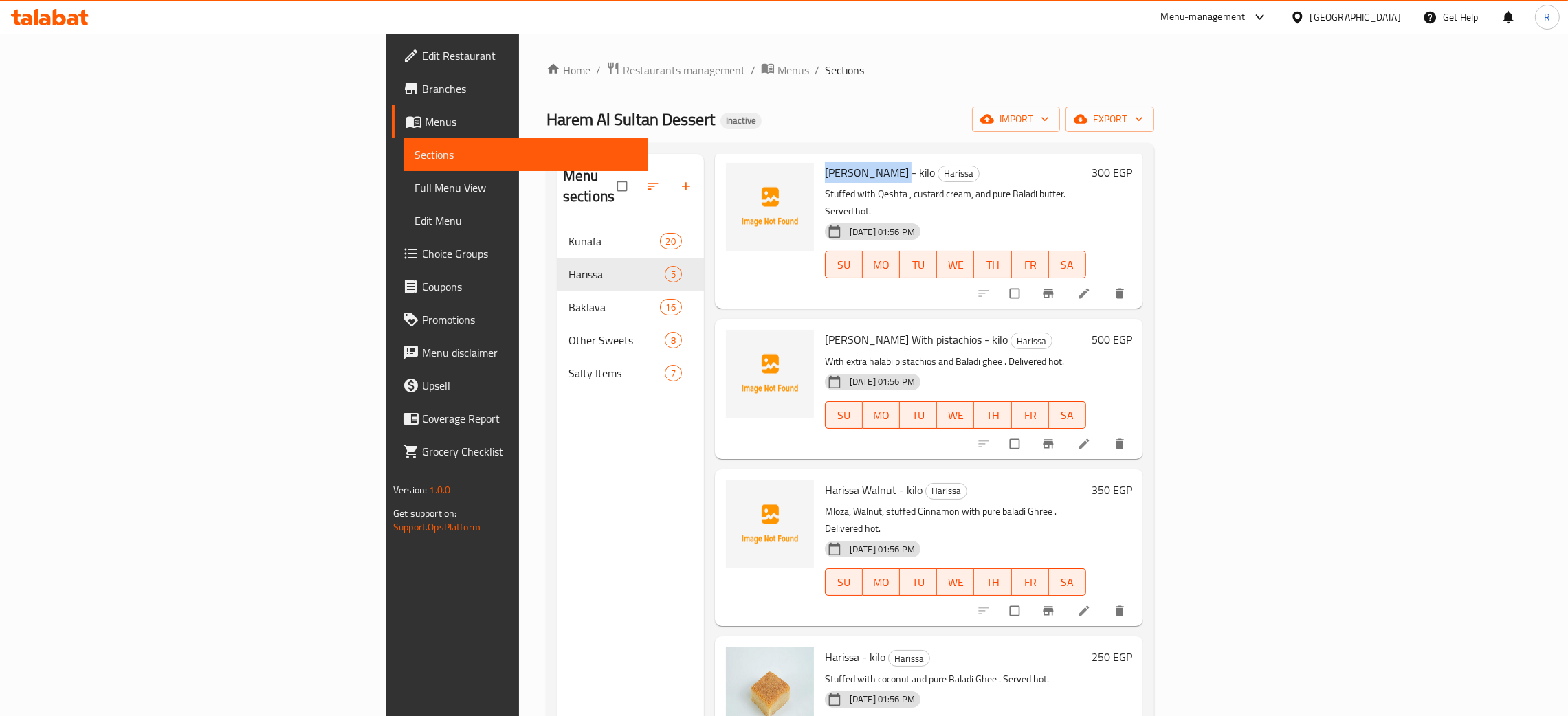
scroll to position [194, 0]
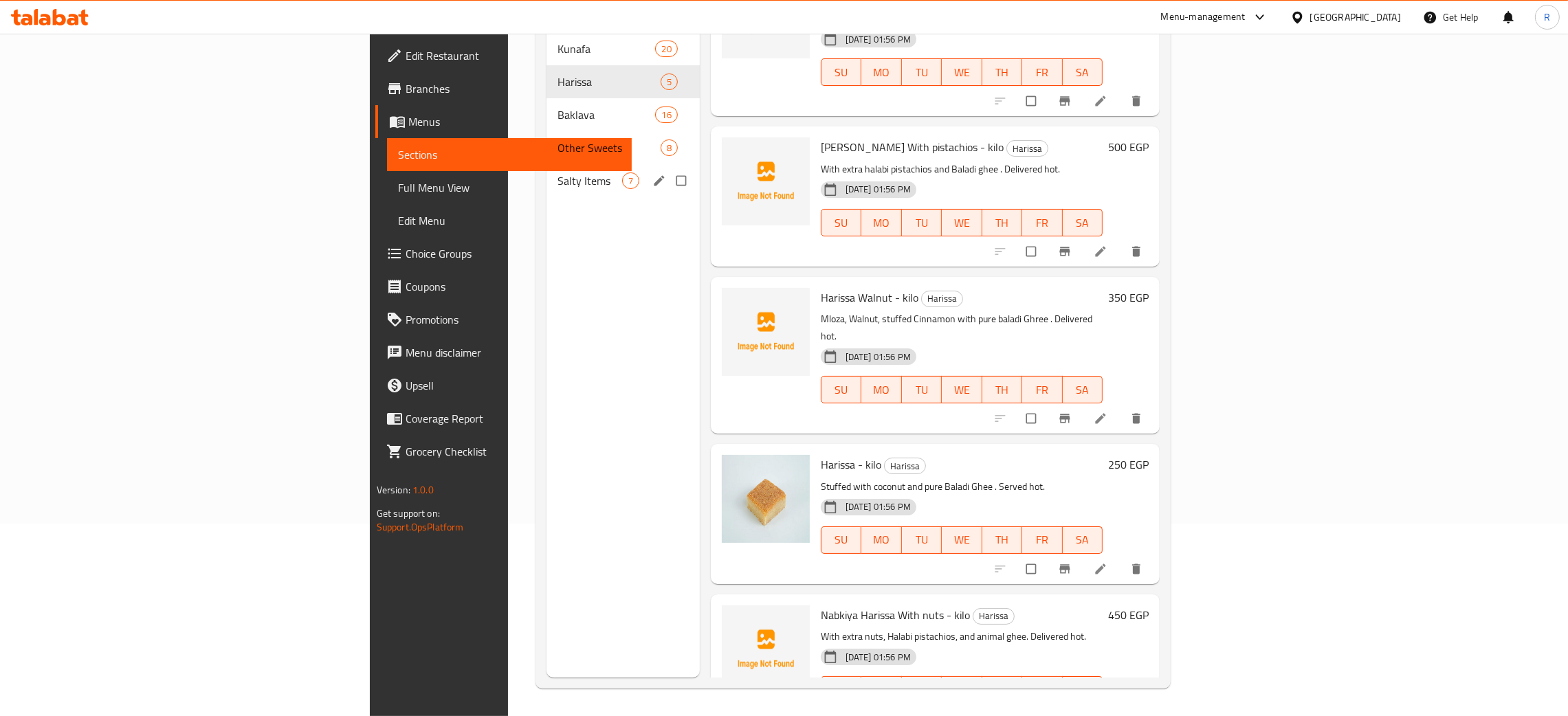
click at [558, 172] on span "Salty Items" at bounding box center [590, 181] width 65 height 17
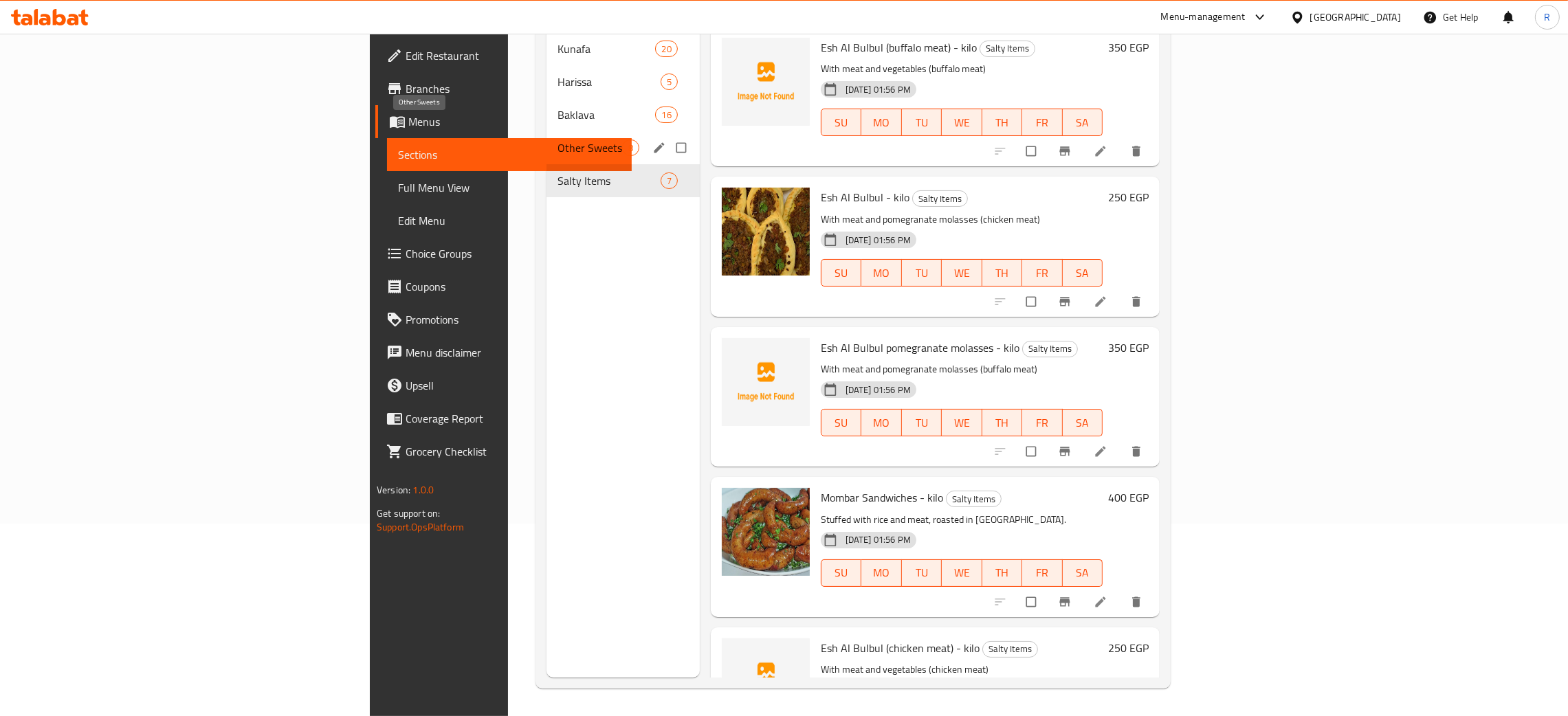
click at [558, 140] on span "Other Sweets" at bounding box center [590, 148] width 65 height 17
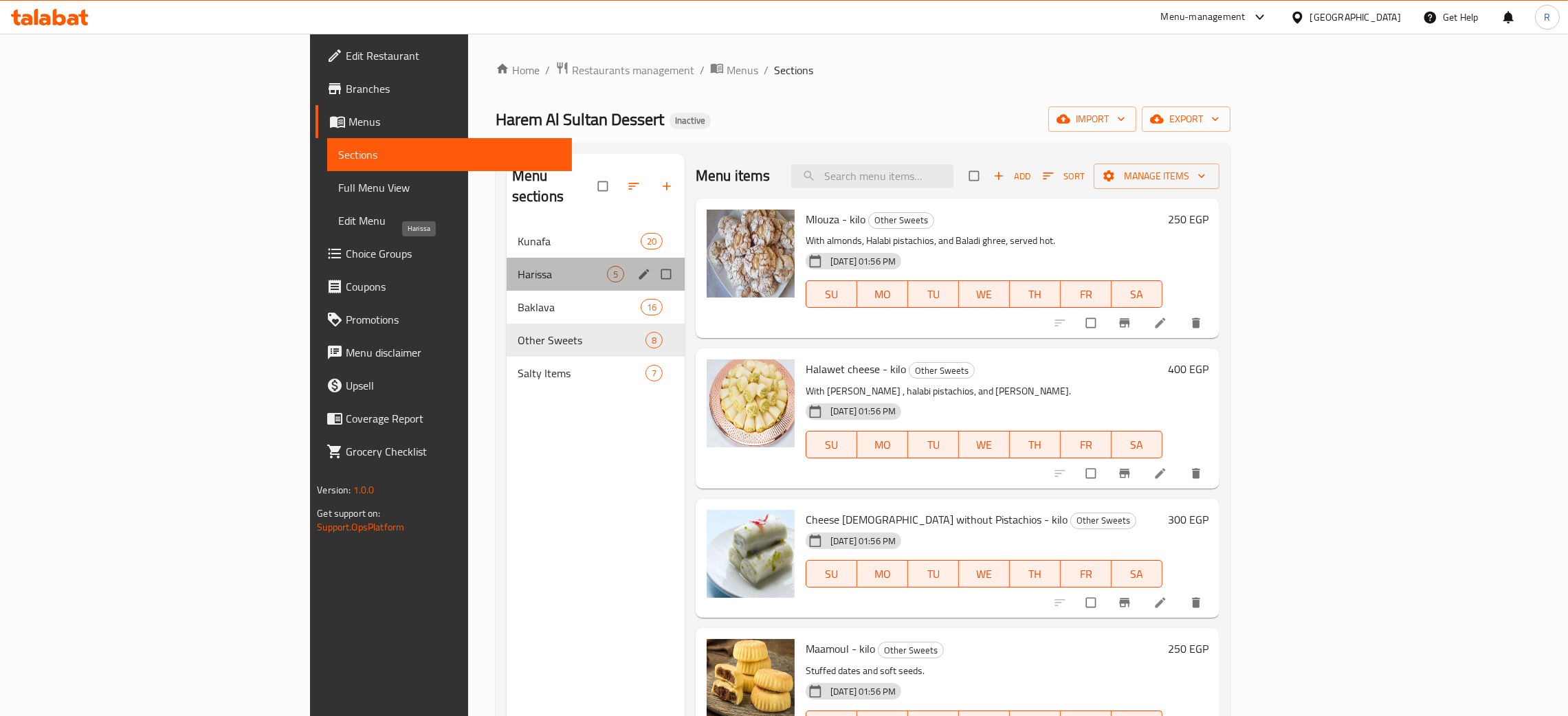
click at [517, 266] on span "Harissa" at bounding box center [562, 274] width 90 height 17
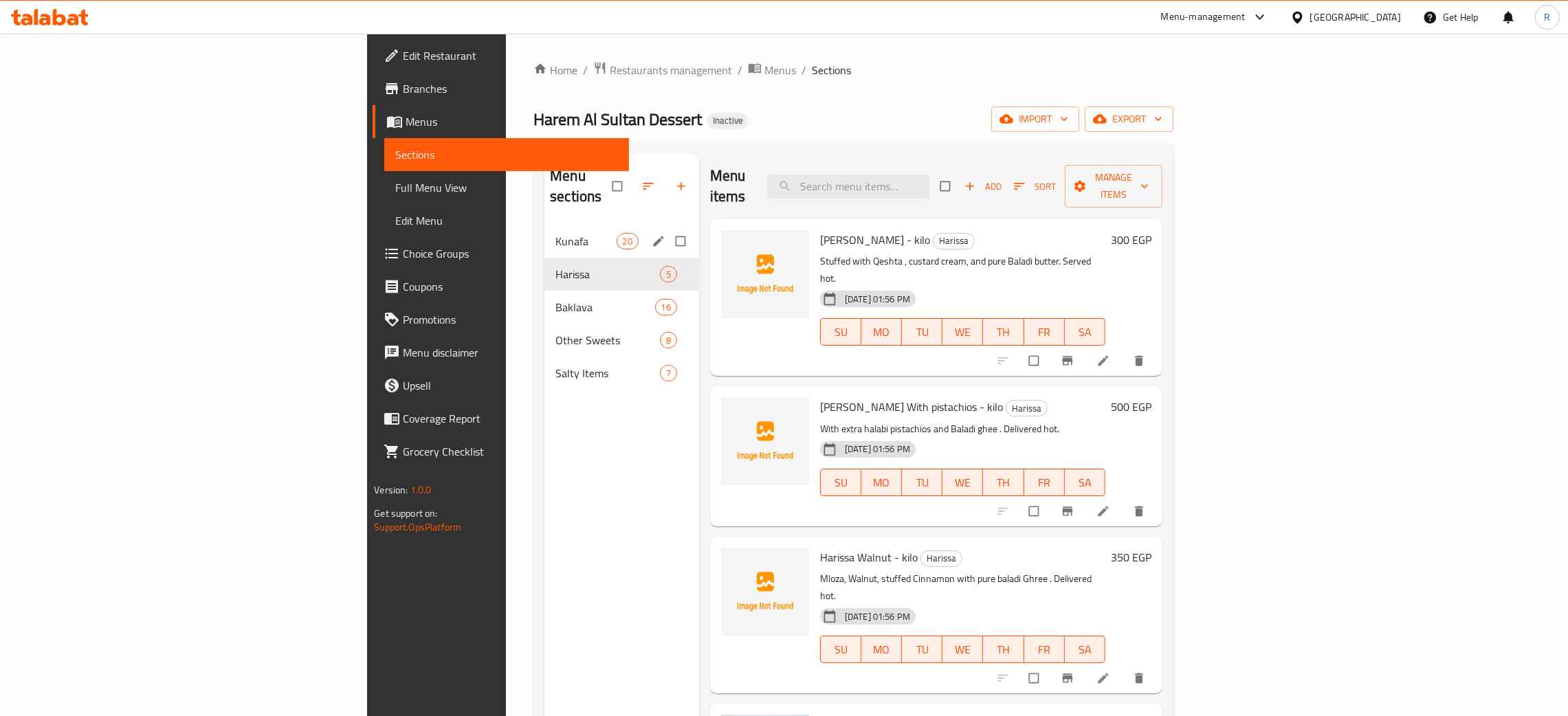
click at [544, 231] on div "Kunafa 20" at bounding box center [622, 242] width 155 height 33
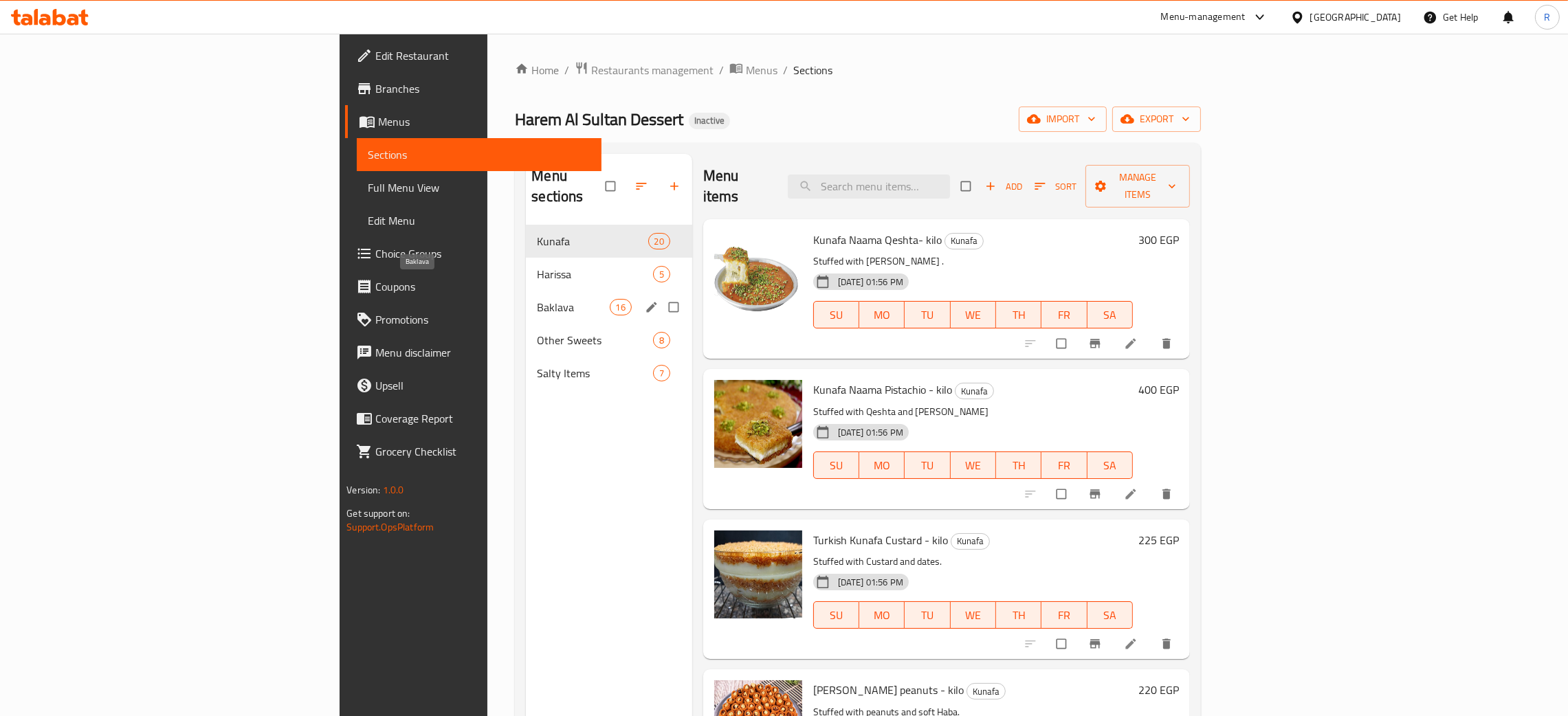
click at [537, 299] on span "Baklava" at bounding box center [573, 308] width 72 height 17
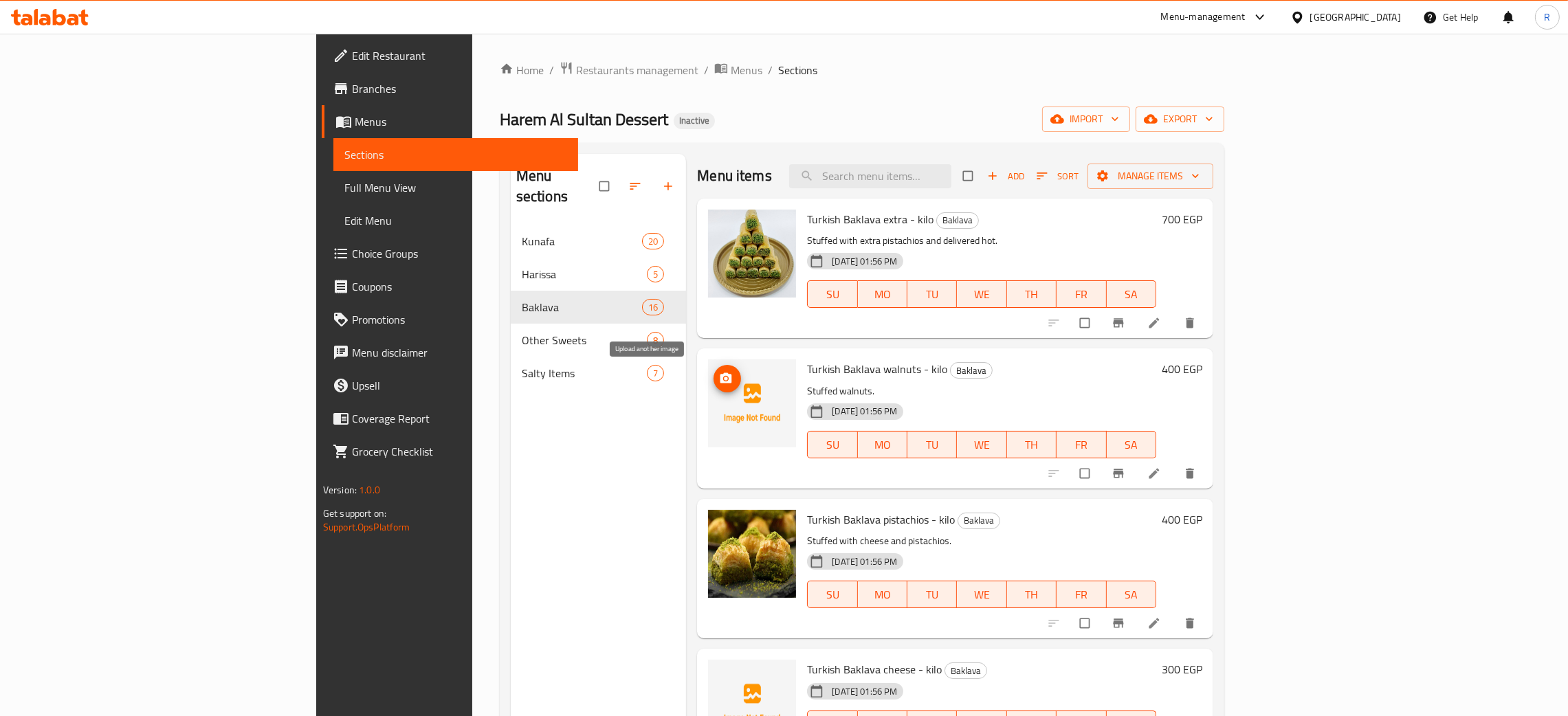
click at [719, 385] on icon "upload picture" at bounding box center [726, 379] width 14 height 14
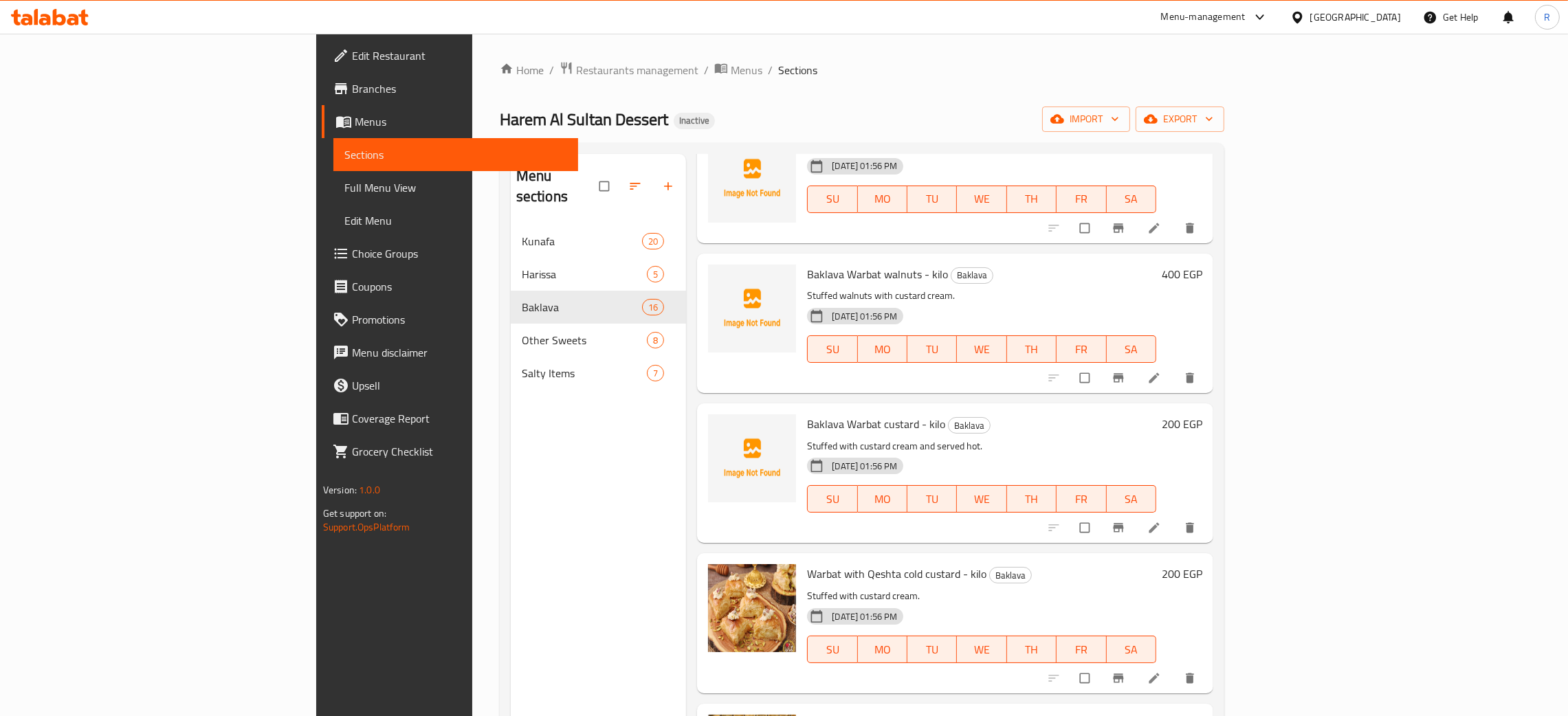
scroll to position [935, 0]
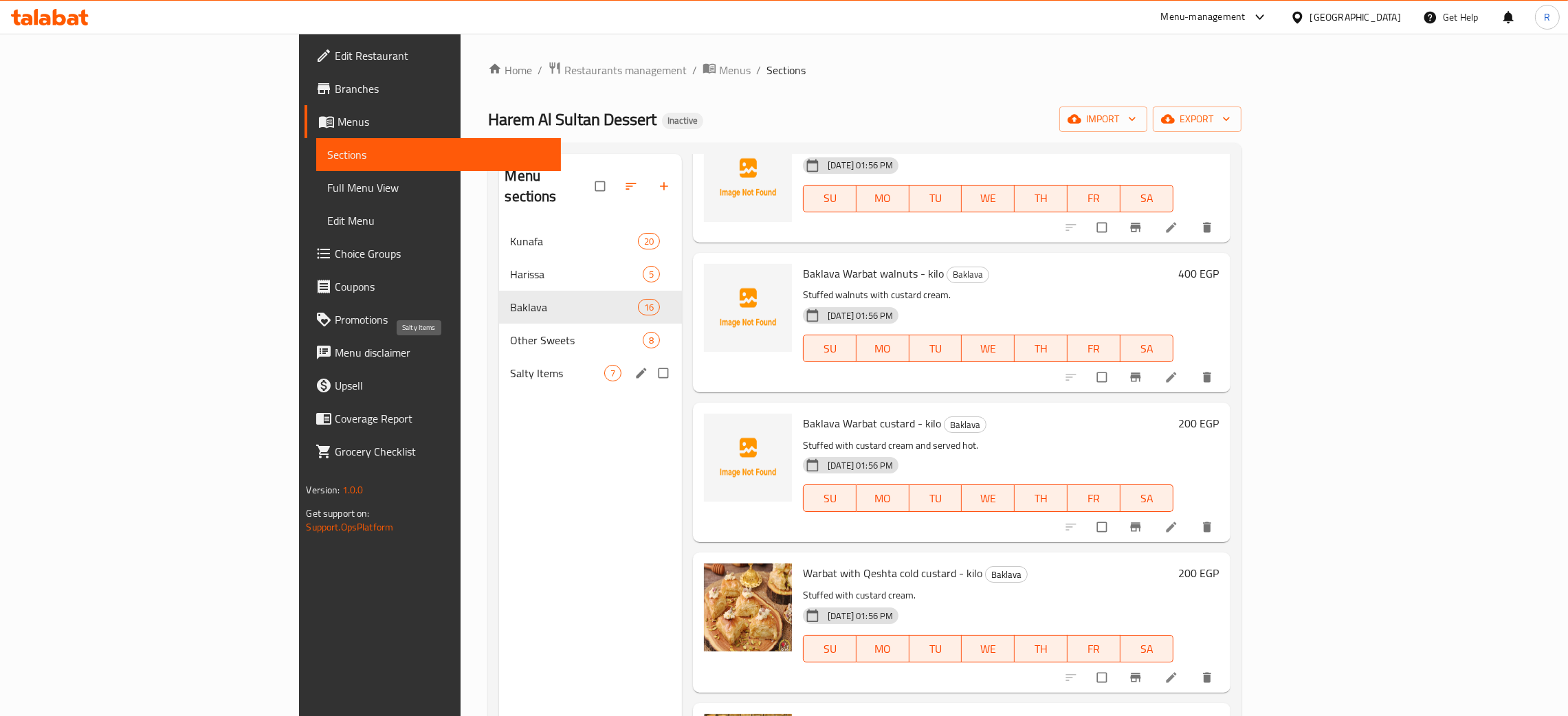
click at [510, 365] on span "Salty Items" at bounding box center [557, 374] width 94 height 17
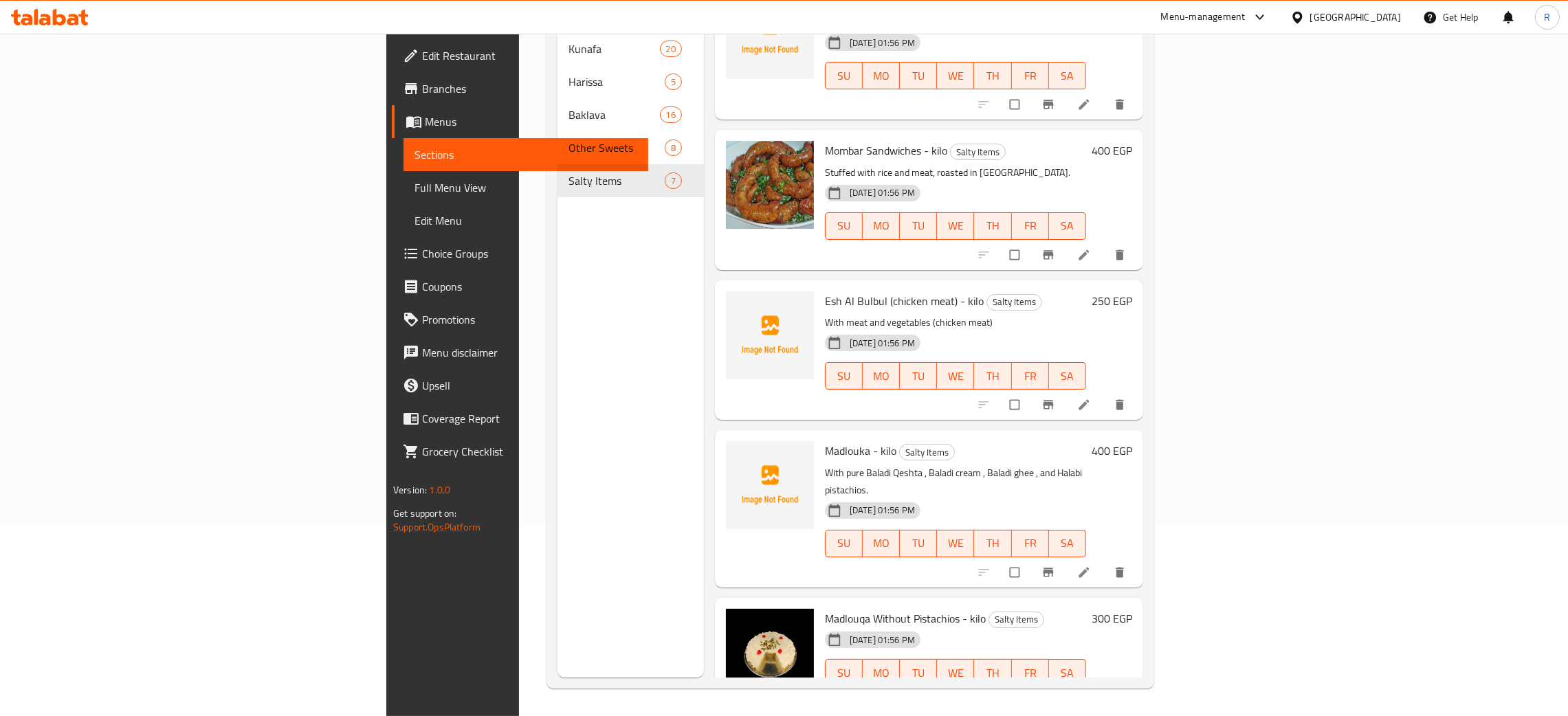
scroll to position [194, 0]
click at [731, 304] on span "upload picture" at bounding box center [745, 311] width 28 height 14
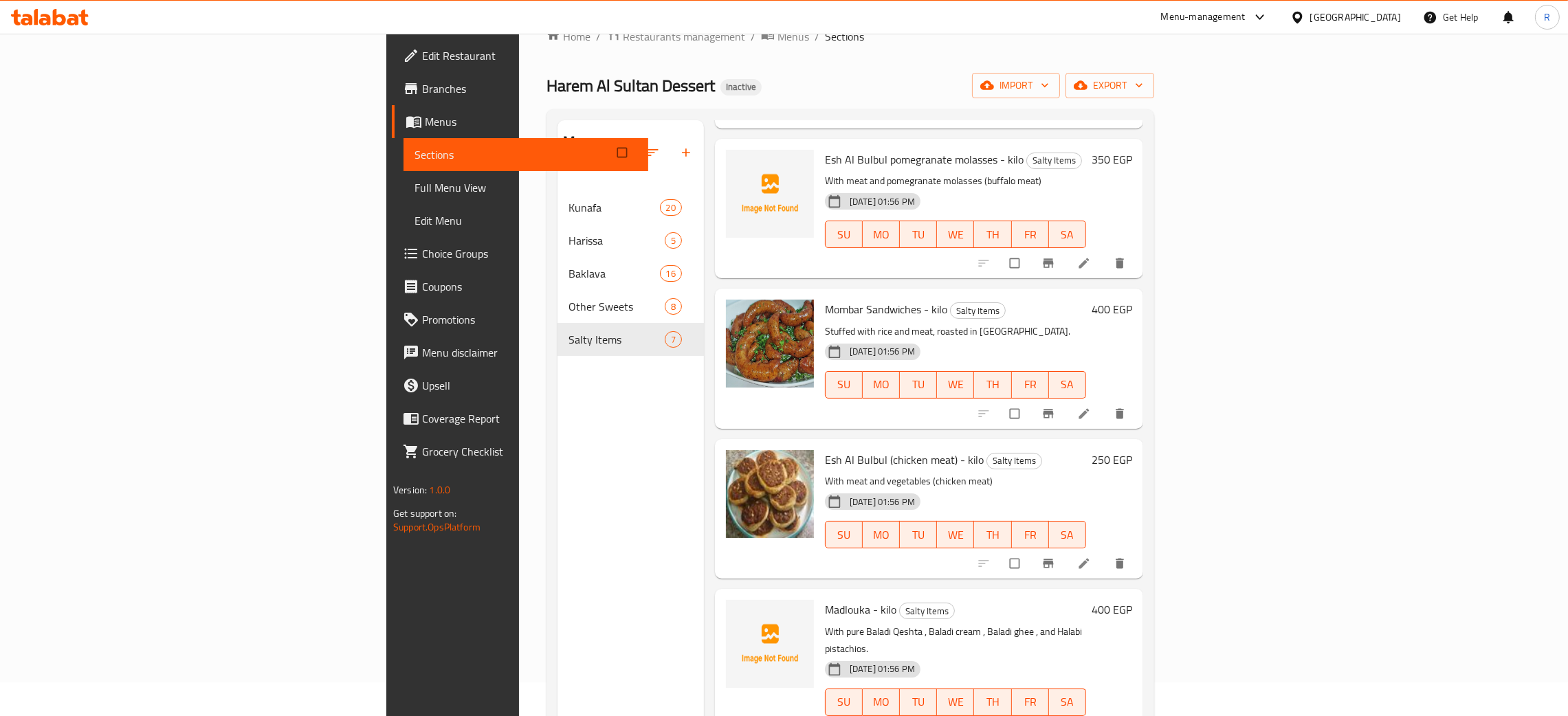
scroll to position [0, 0]
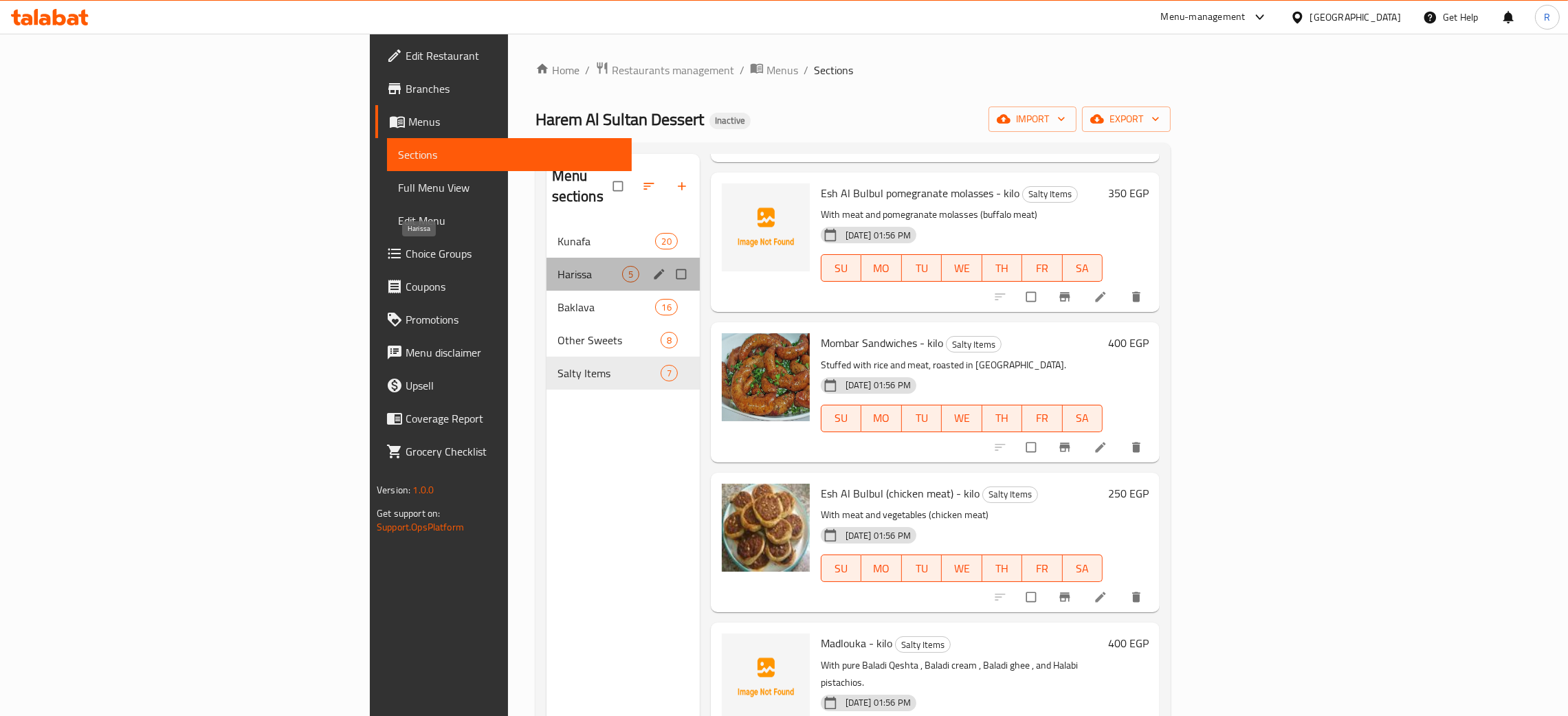
click at [558, 266] on span "Harissa" at bounding box center [590, 274] width 65 height 17
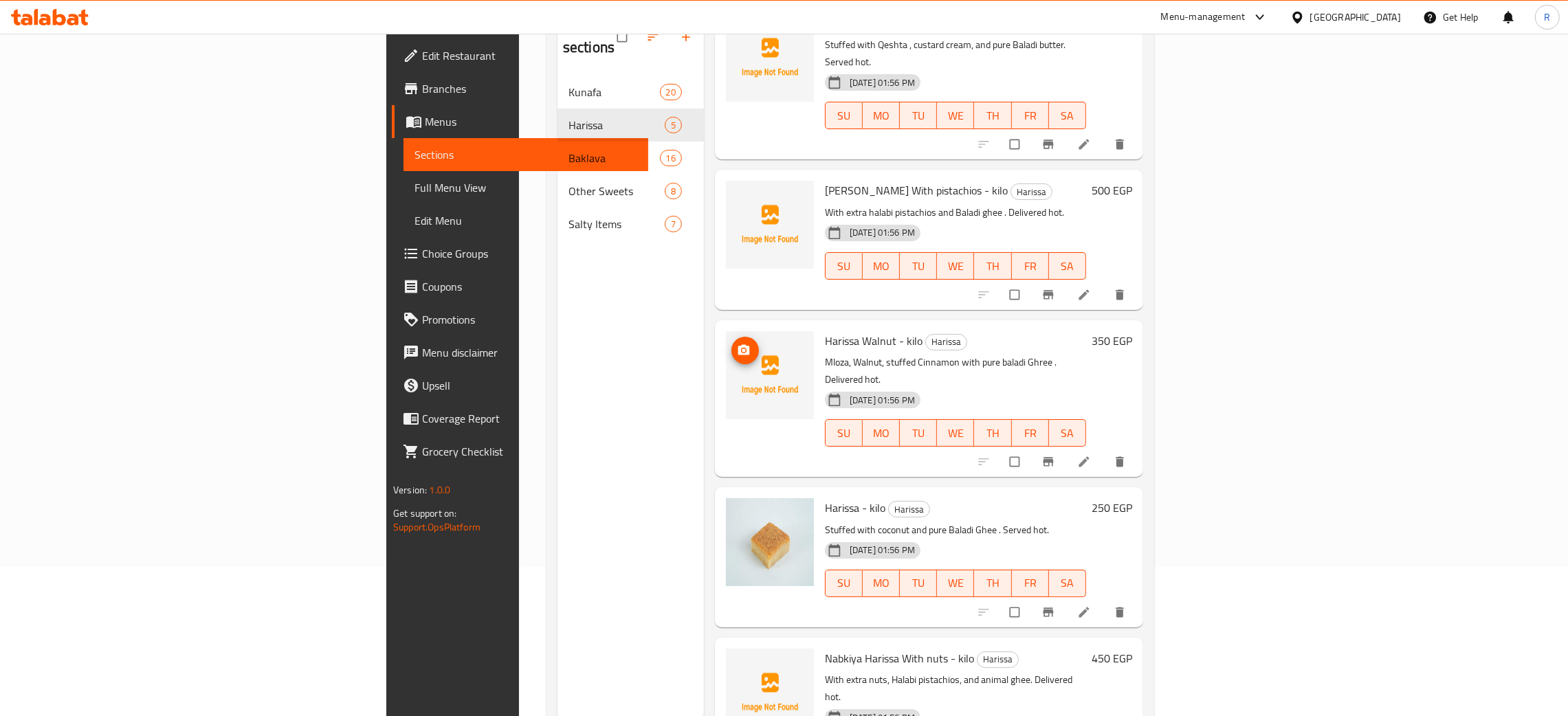
scroll to position [194, 0]
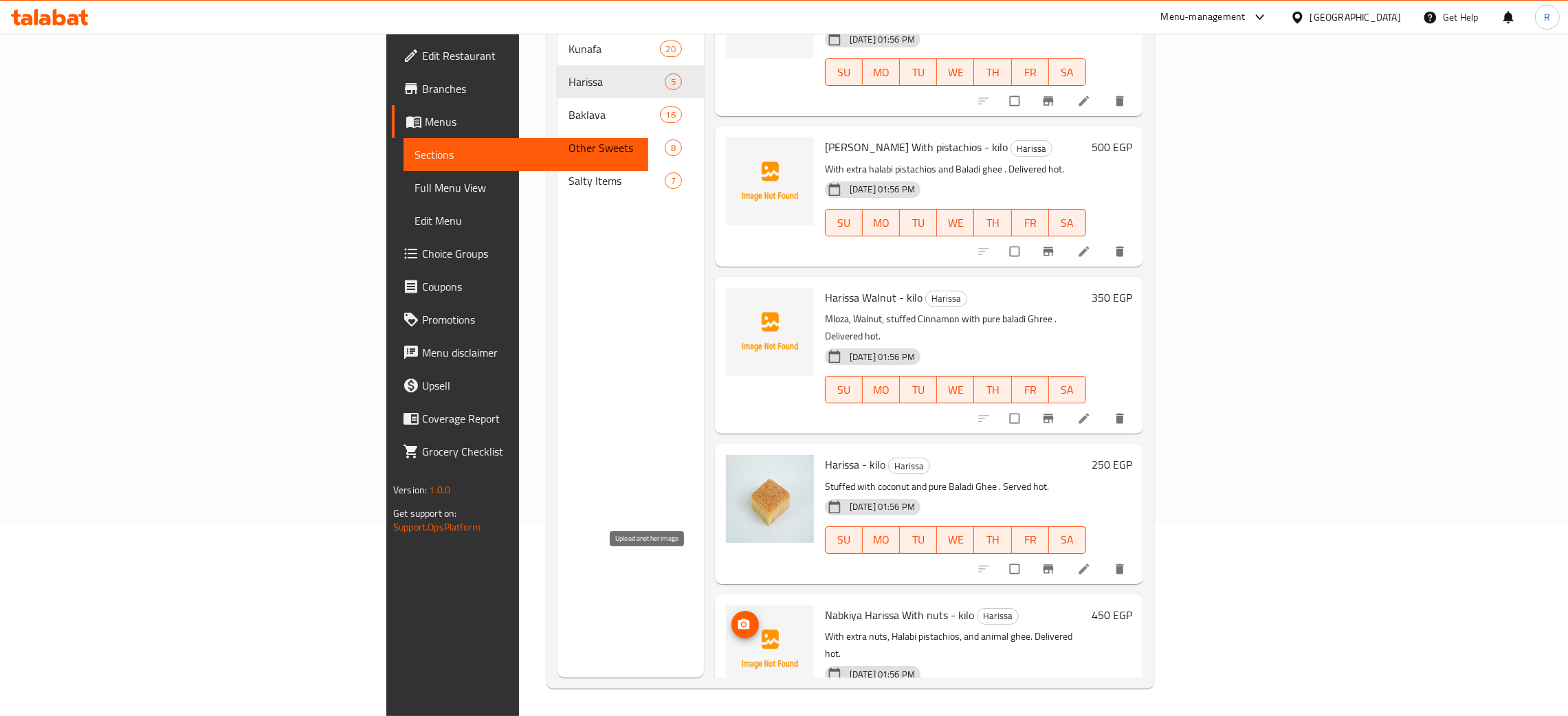
click at [738, 619] on icon "upload picture" at bounding box center [744, 624] width 12 height 10
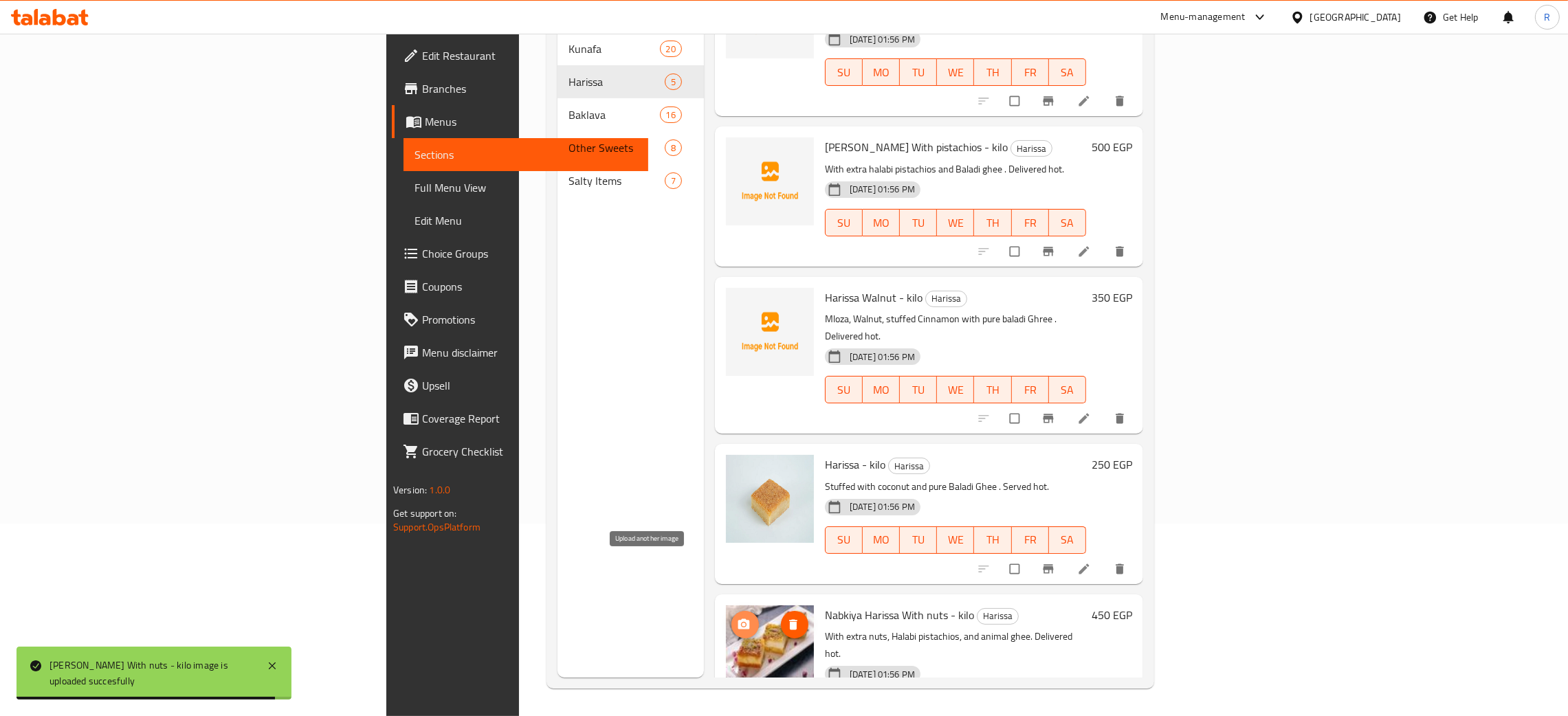
click at [737, 618] on icon "upload picture" at bounding box center [744, 625] width 14 height 14
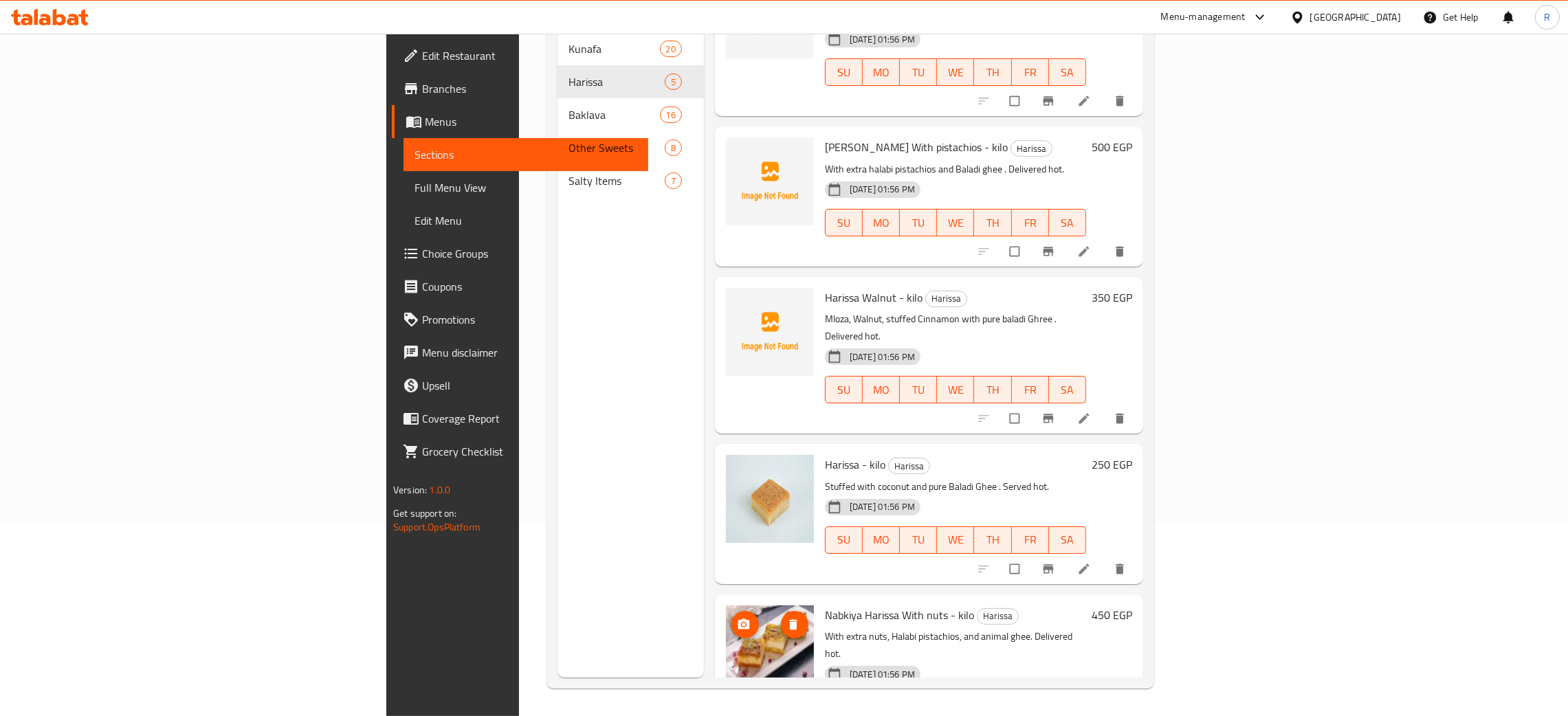
click at [737, 618] on icon "upload picture" at bounding box center [744, 625] width 14 height 14
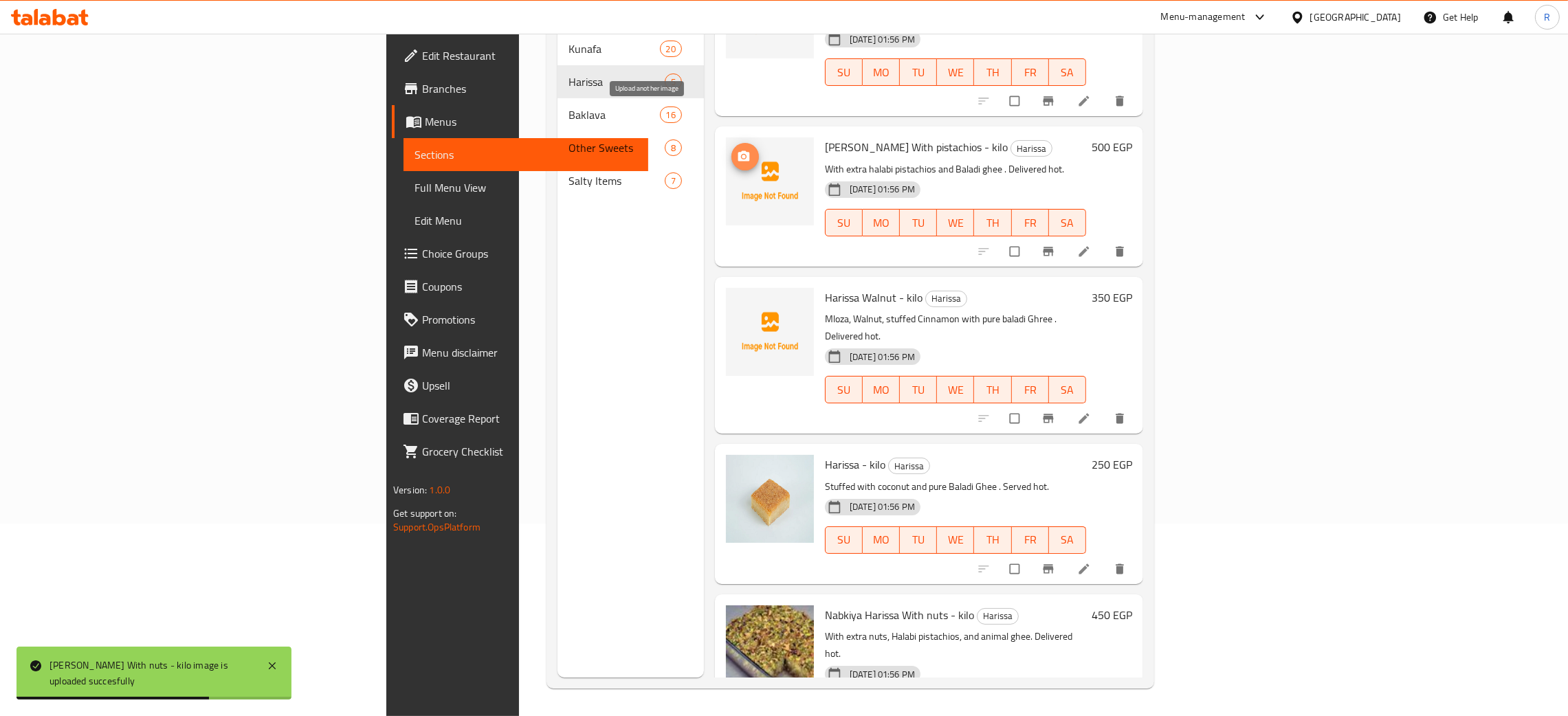
click at [737, 150] on icon "upload picture" at bounding box center [744, 157] width 14 height 14
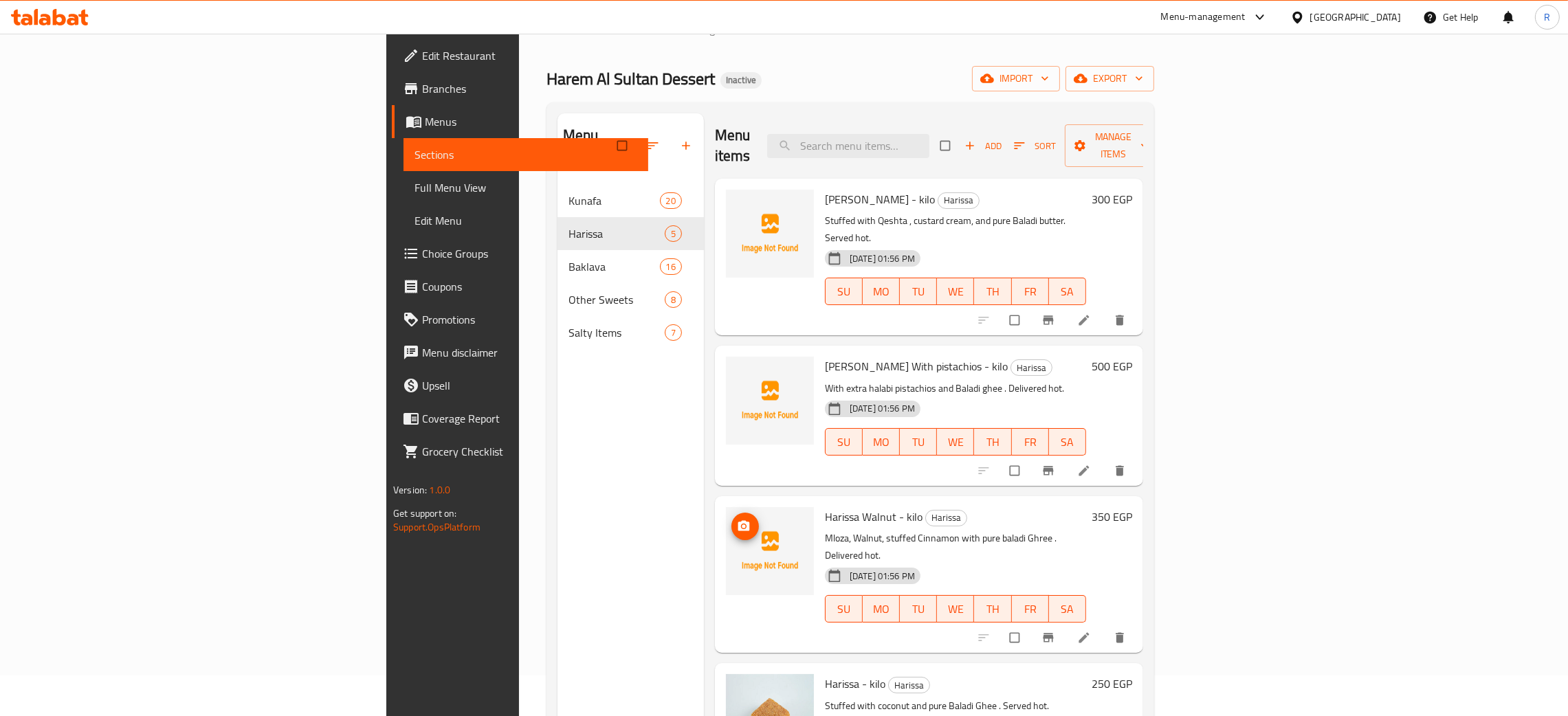
scroll to position [0, 0]
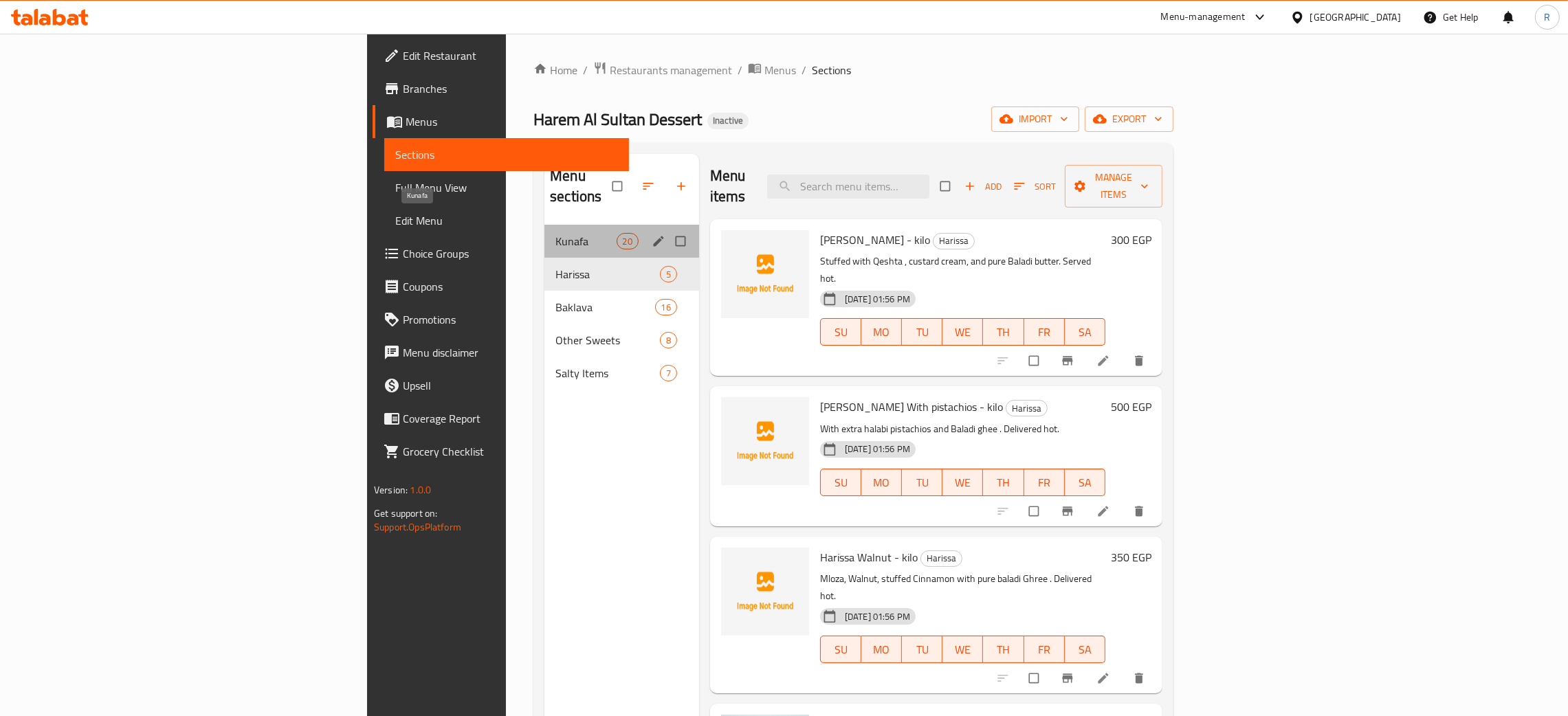
click at [556, 233] on span "Kunafa" at bounding box center [585, 242] width 60 height 17
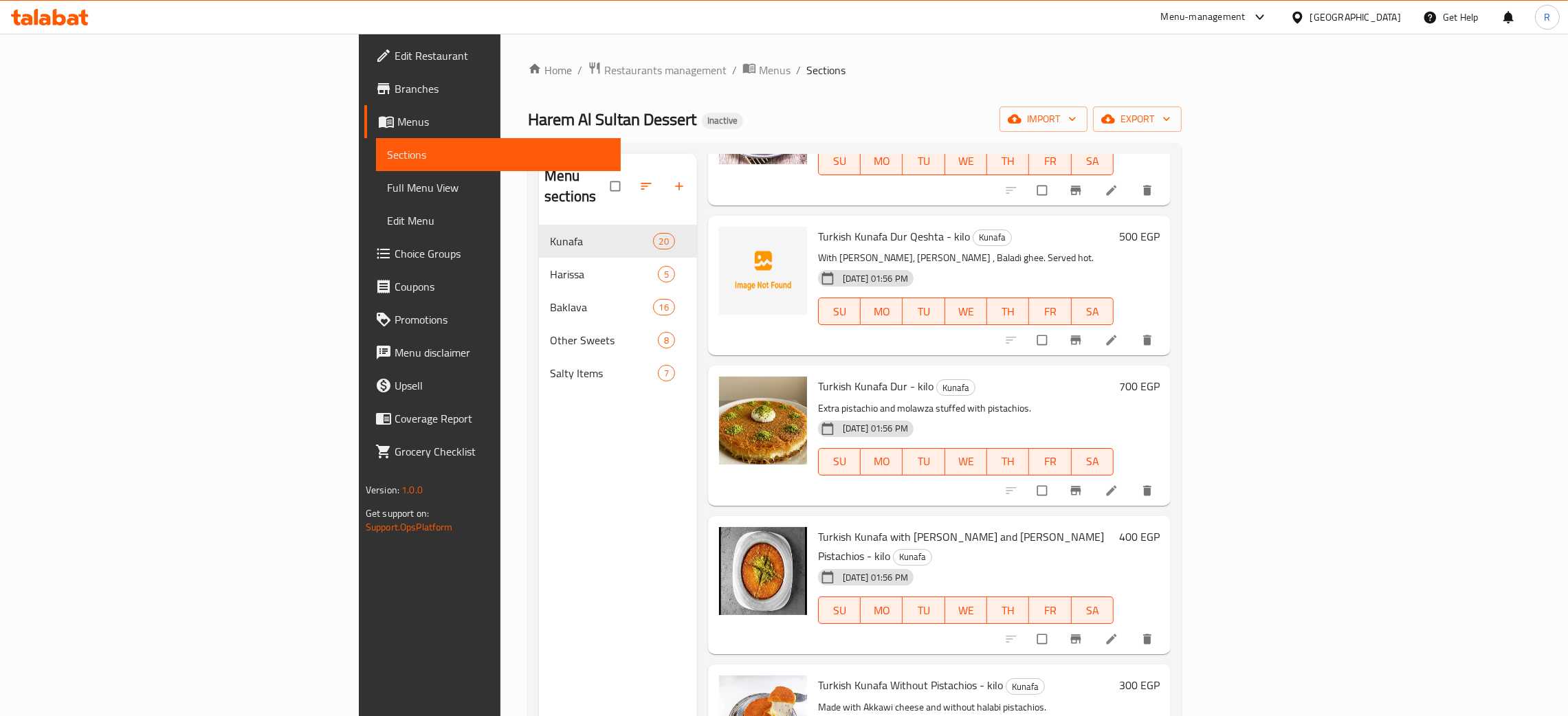
scroll to position [515, 0]
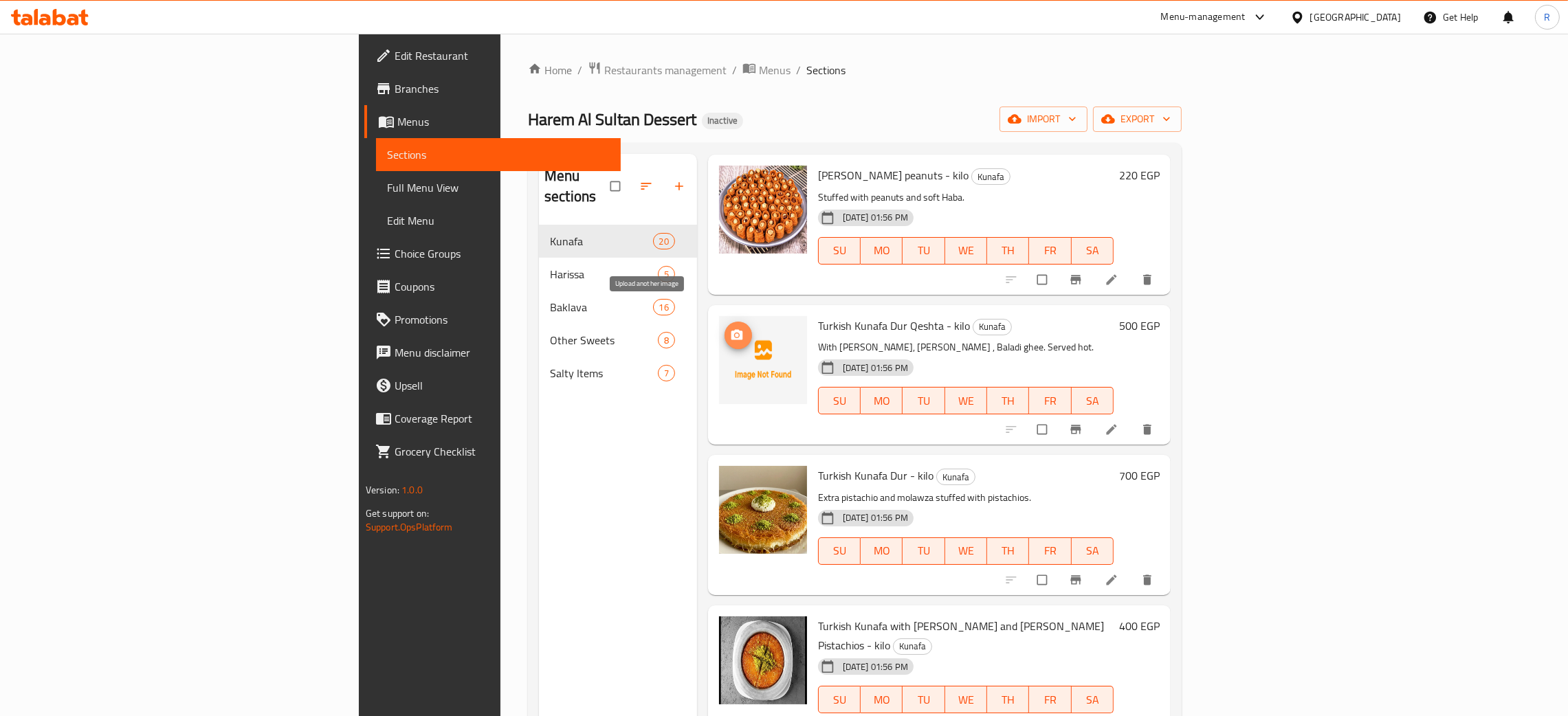
click at [731, 329] on icon "upload picture" at bounding box center [736, 334] width 12 height 10
click at [1119, 423] on icon at bounding box center [1112, 430] width 14 height 14
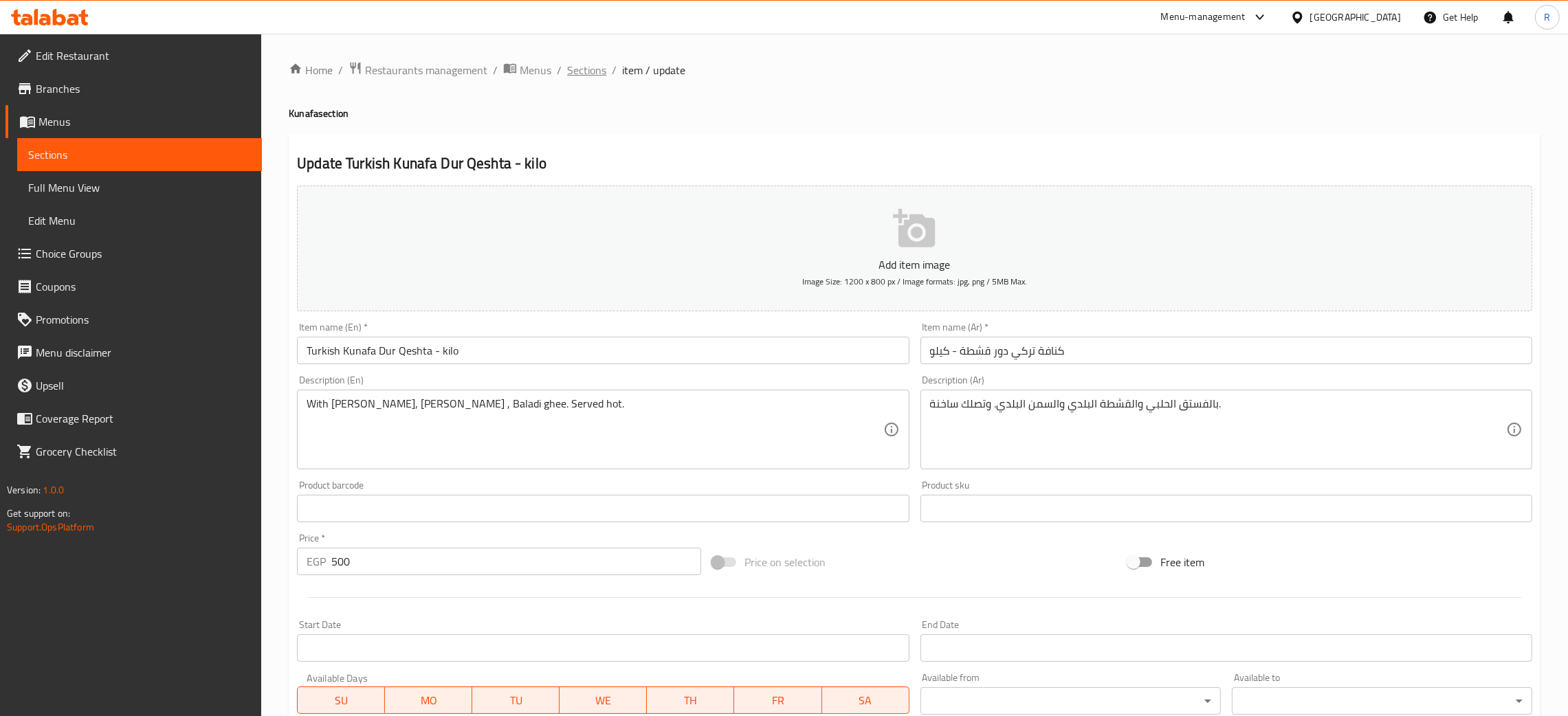
click at [583, 74] on span "Sections" at bounding box center [587, 70] width 39 height 17
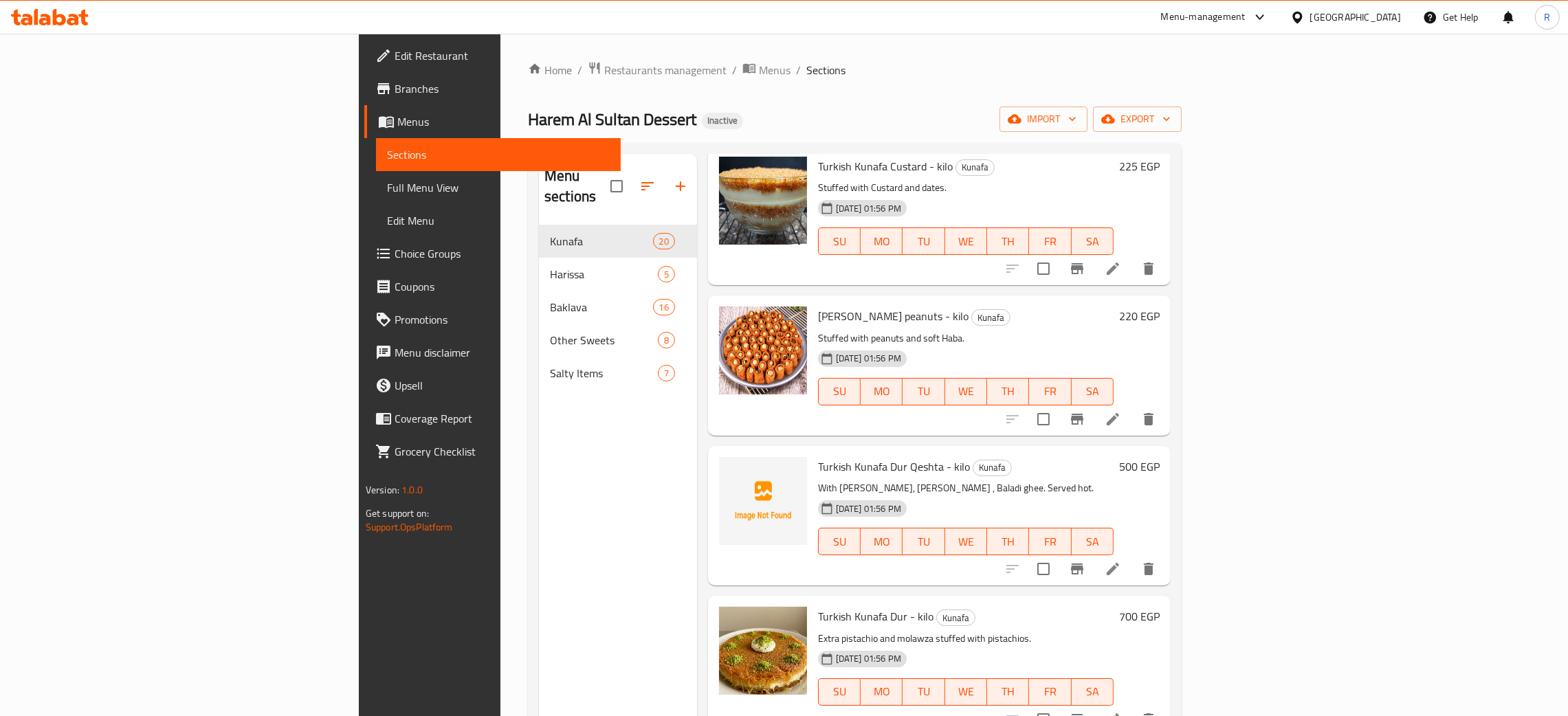
scroll to position [618, 0]
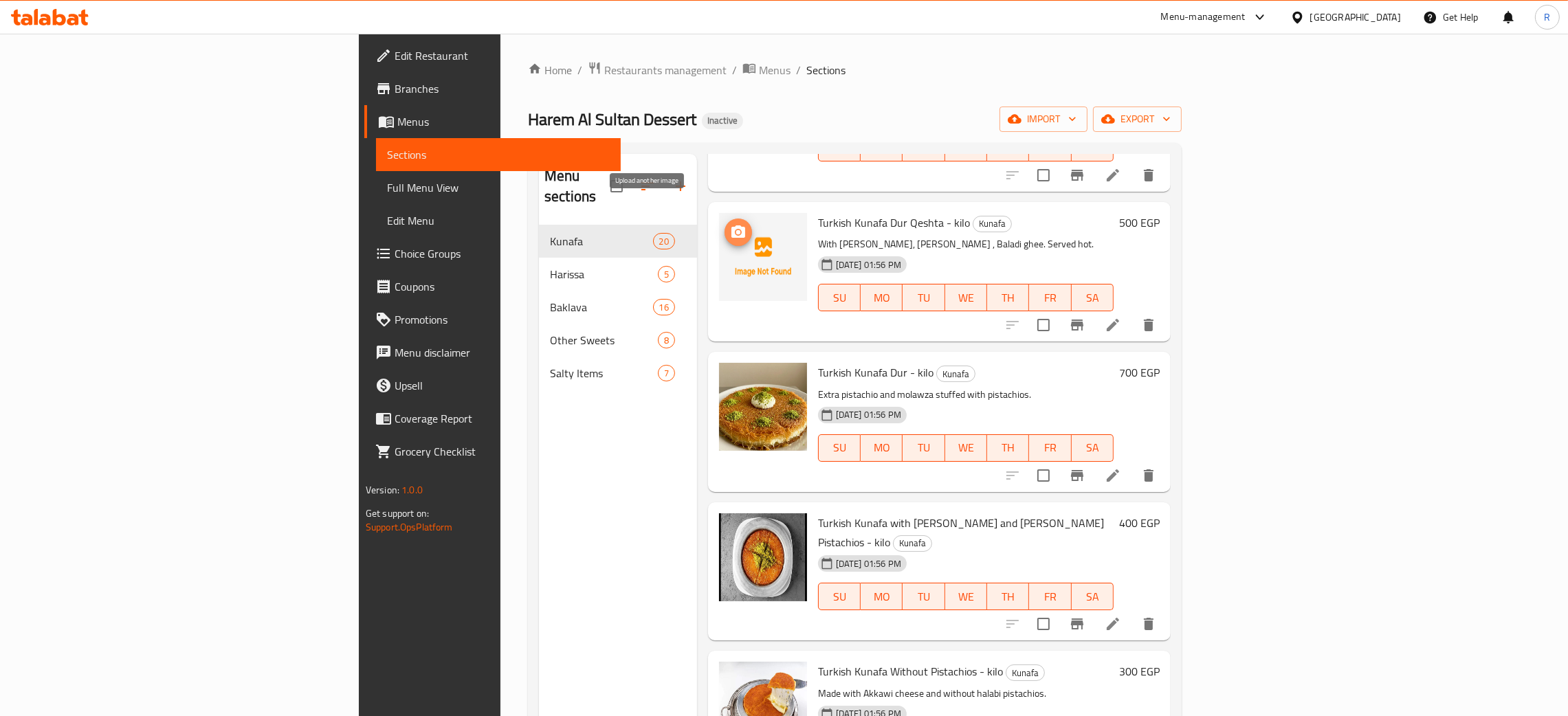
click at [731, 226] on icon "upload picture" at bounding box center [738, 232] width 14 height 13
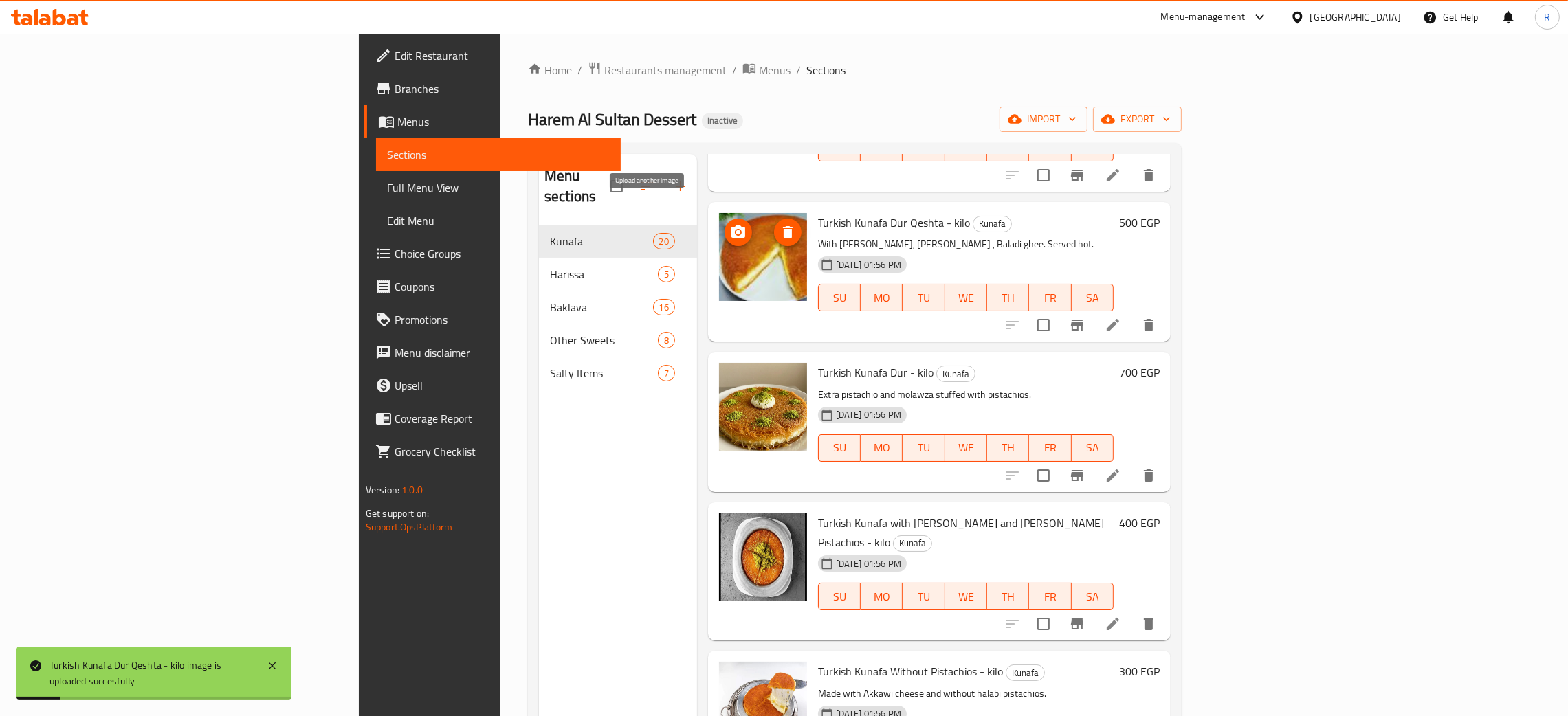
click at [731, 226] on icon "upload picture" at bounding box center [738, 232] width 14 height 13
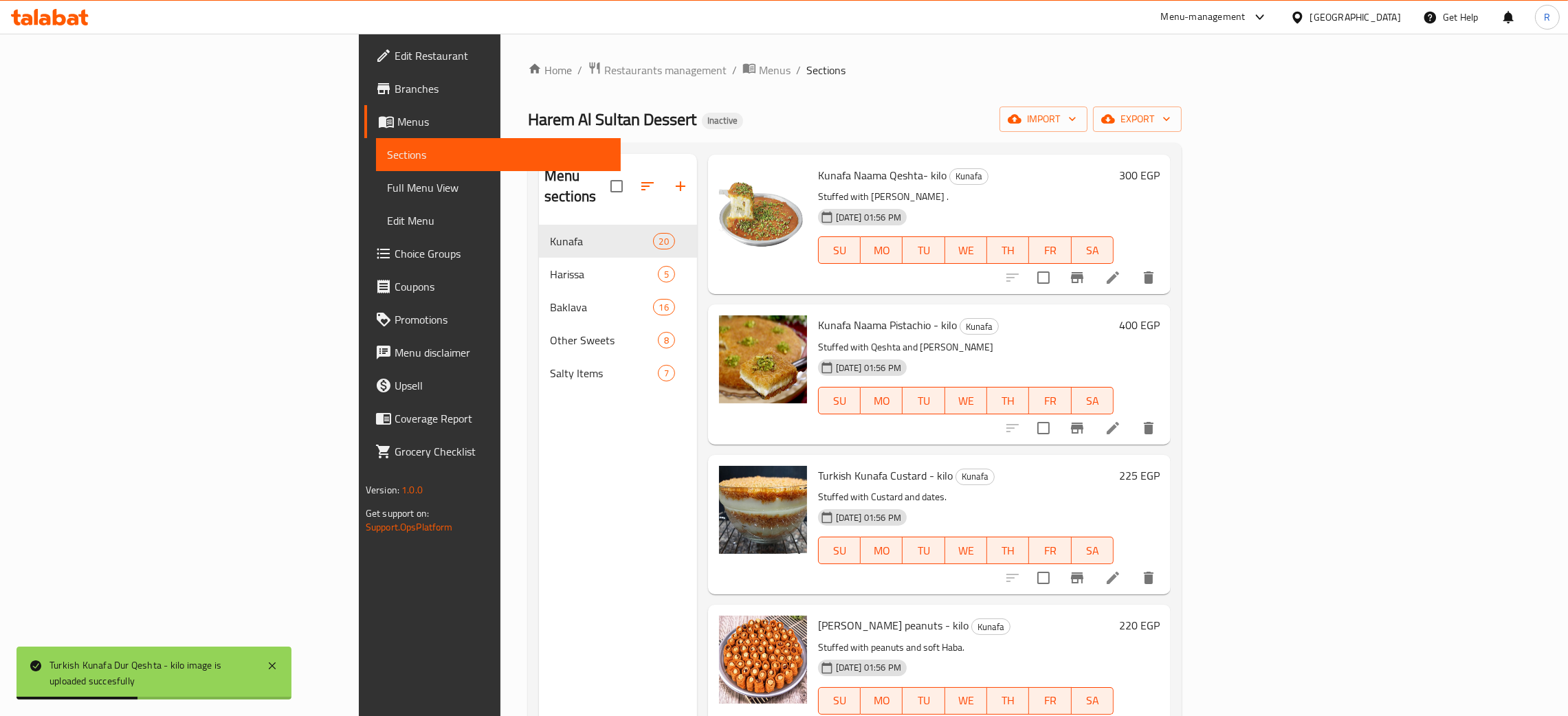
scroll to position [0, 0]
